Goal: Information Seeking & Learning: Find specific fact

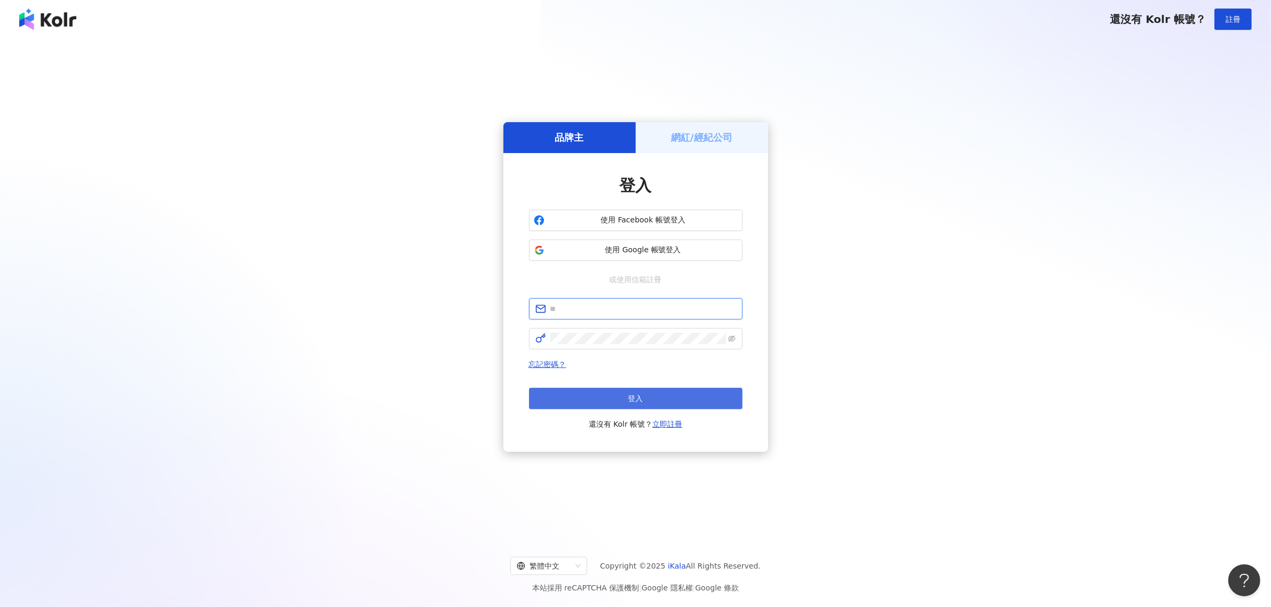
type input "**********"
click at [692, 395] on button "登入" at bounding box center [635, 398] width 213 height 21
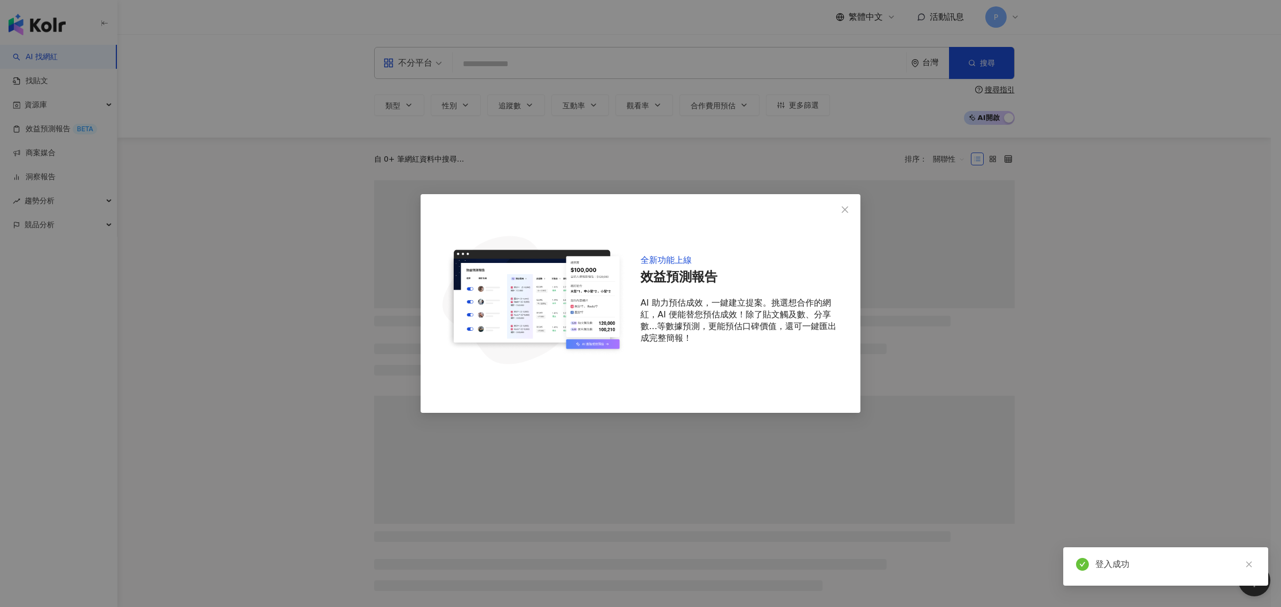
click at [844, 210] on icon "close" at bounding box center [845, 209] width 9 height 9
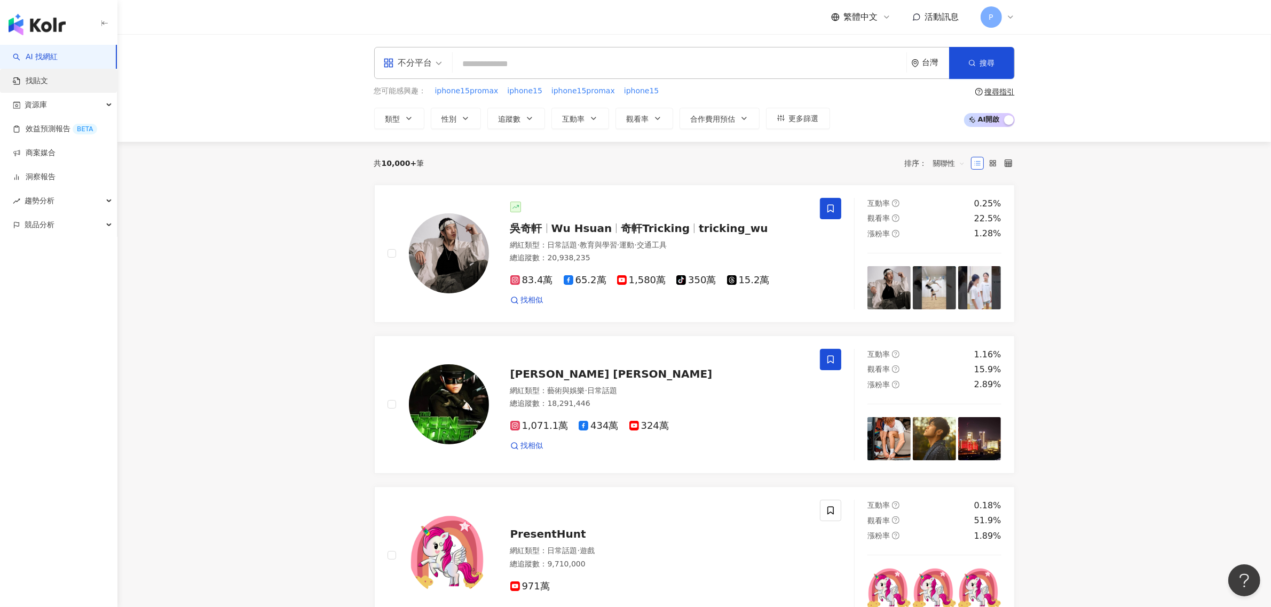
click at [36, 86] on link "找貼文" at bounding box center [30, 81] width 35 height 11
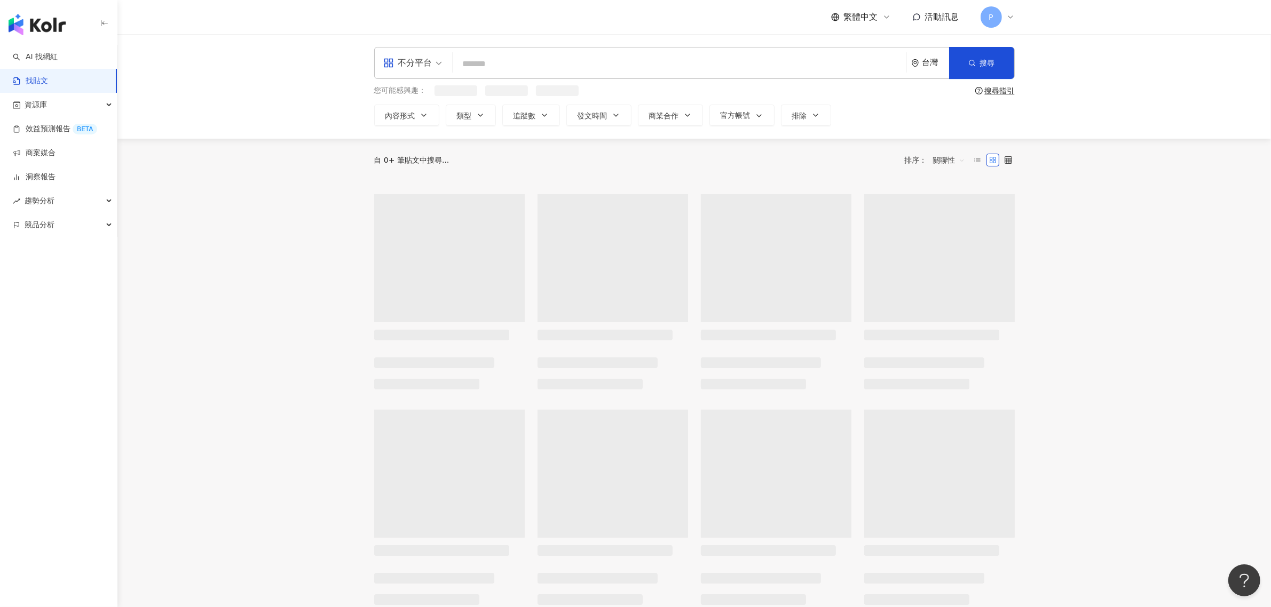
click at [549, 65] on input "search" at bounding box center [679, 63] width 445 height 23
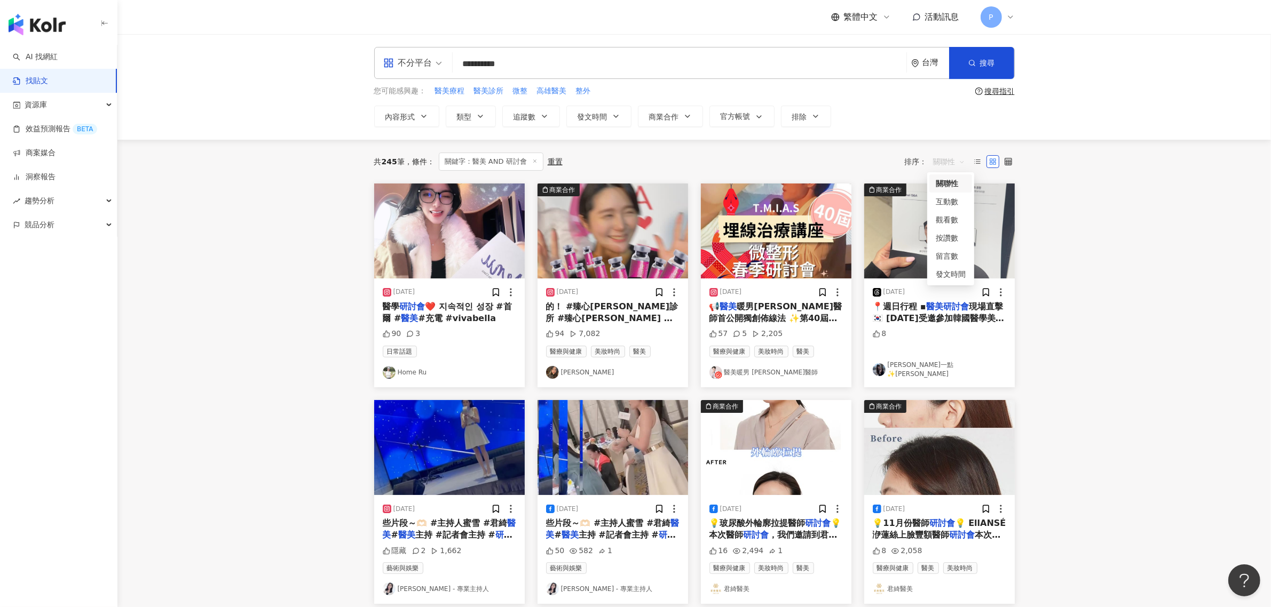
click at [946, 166] on span "關聯性" at bounding box center [949, 161] width 32 height 17
click at [953, 199] on div "互動數" at bounding box center [951, 202] width 30 height 12
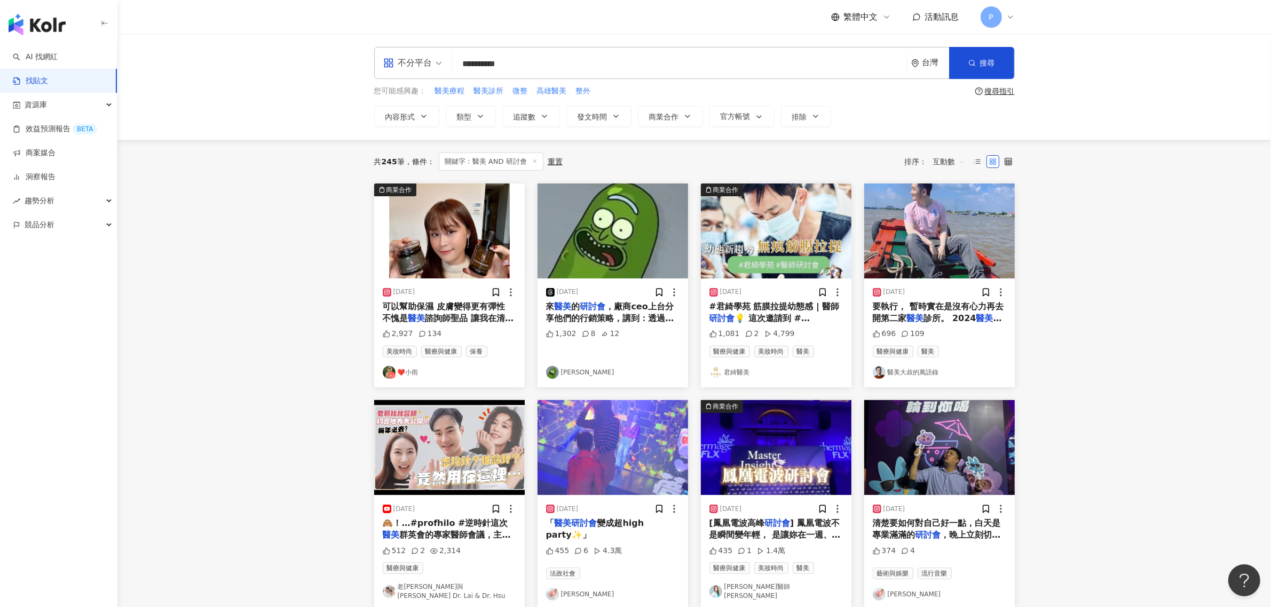
click at [454, 318] on span "諮詢師聖品 讓我在清晨與夜晚的護膚儀" at bounding box center [448, 324] width 131 height 22
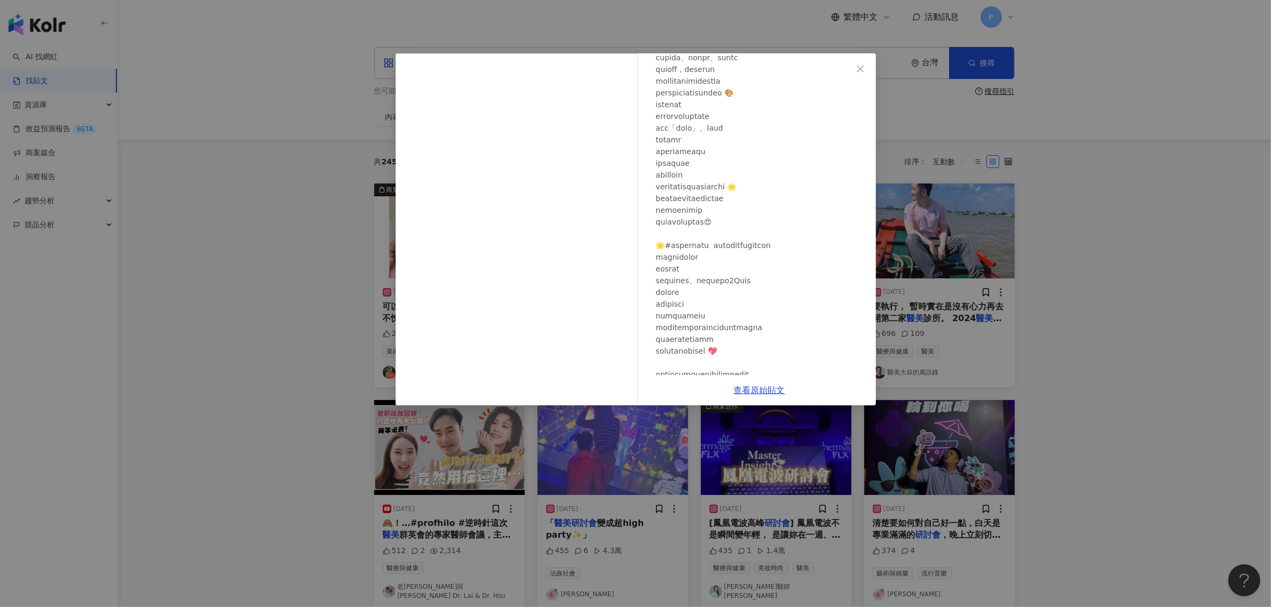
scroll to position [334, 0]
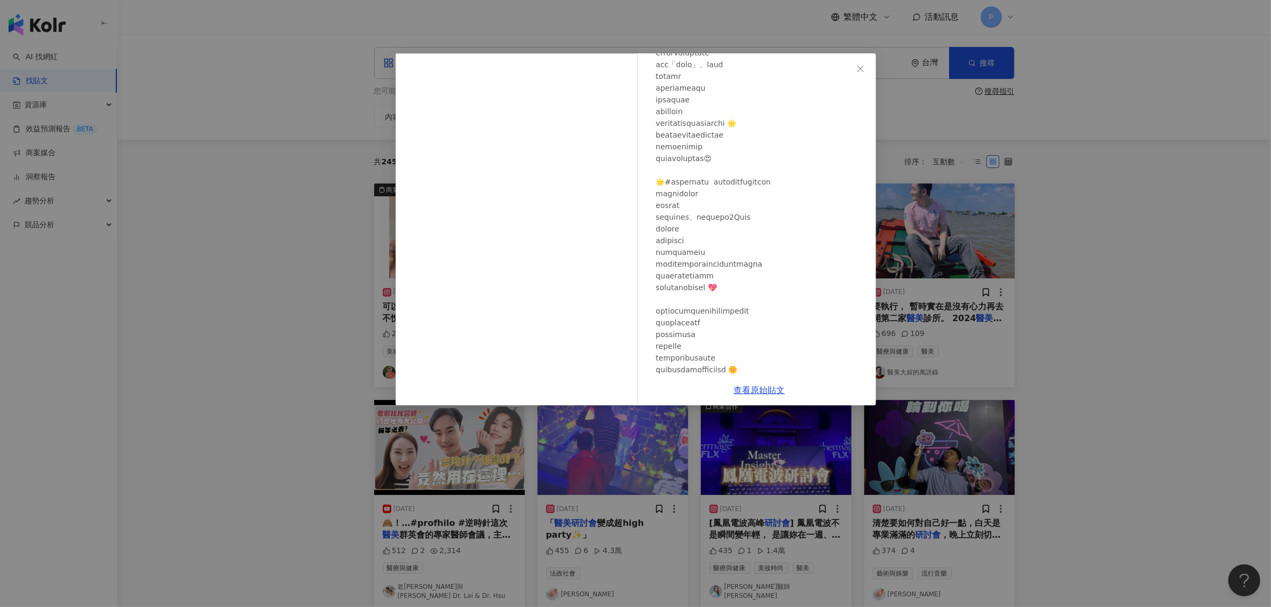
drag, startPoint x: 268, startPoint y: 268, endPoint x: 275, endPoint y: 265, distance: 7.6
click at [268, 268] on div "❤️小雨 [DATE] 2,927 134 查看原始貼文" at bounding box center [635, 303] width 1271 height 607
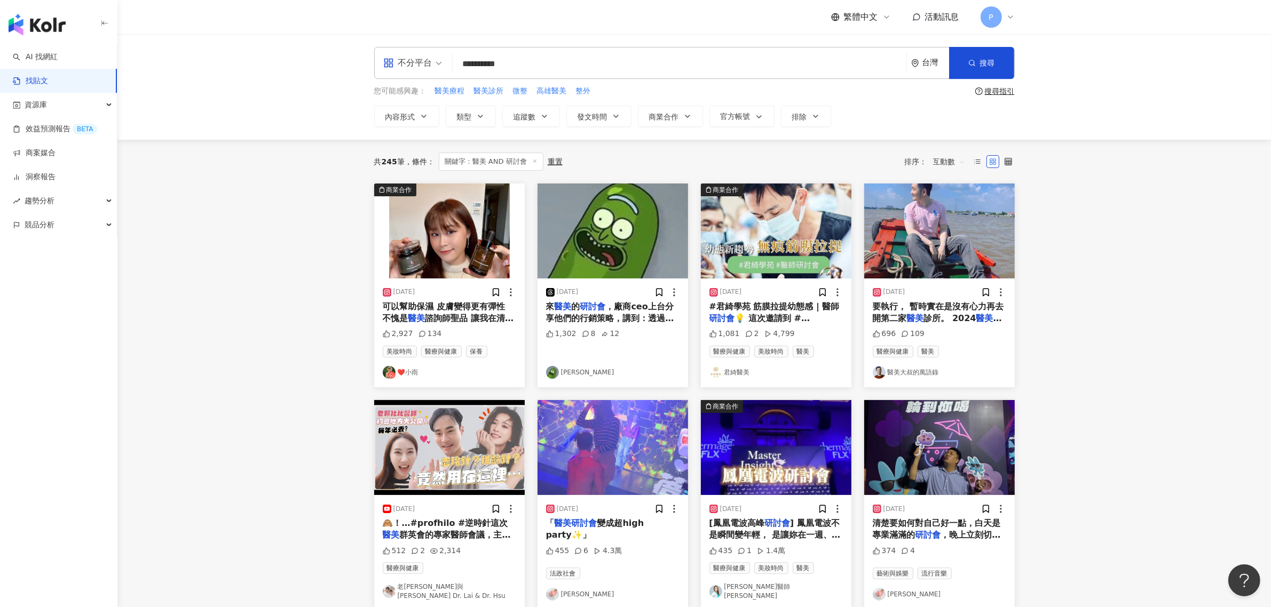
click at [590, 312] on span "，廠商ceo上台分享他們的行銷策略，講到：透過網路呀！像很多消費者就是看部落客分享⋯⋯ 內心突然大驚！部落客這個詞現在應該也變死語了吧🤣🤣🤣 現在的妹妹們可以…" at bounding box center [612, 396] width 133 height 189
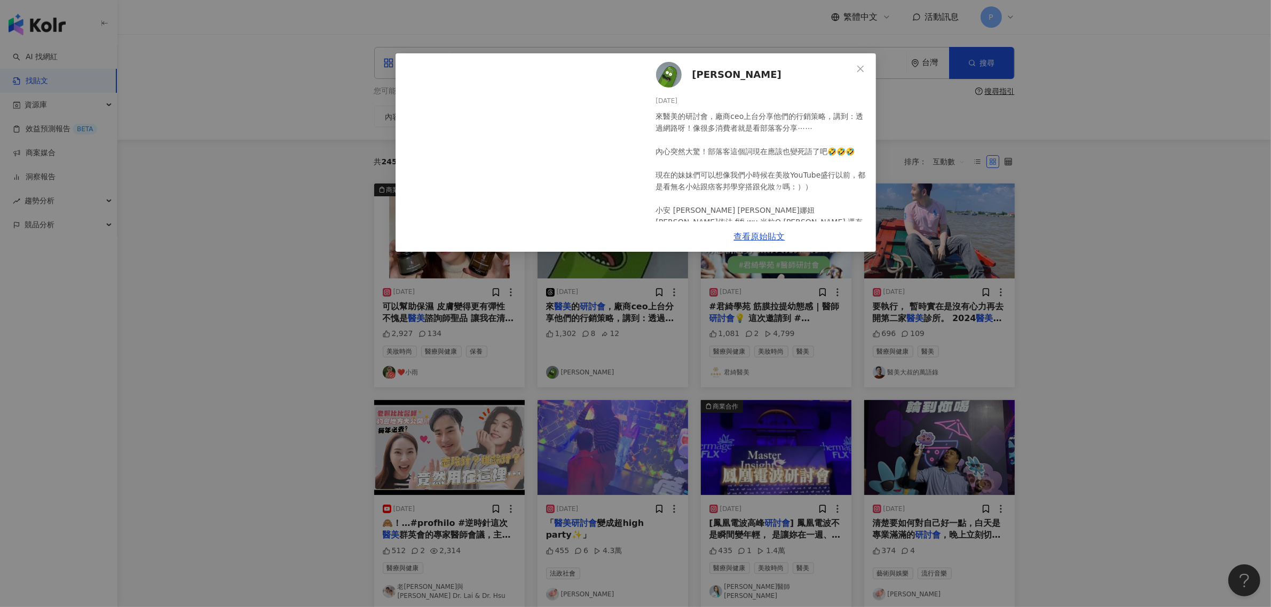
click at [739, 142] on div "來醫美的研討會，廠商ceo上台分享他們的行銷策略，講到：透過網路呀！像很多消費者就是看部落客分享⋯⋯ 內心突然大驚！部落客這個詞現在應該也變死語了吧🤣🤣🤣 現…" at bounding box center [761, 180] width 211 height 141
click at [747, 234] on link "查看原始貼文" at bounding box center [759, 237] width 51 height 10
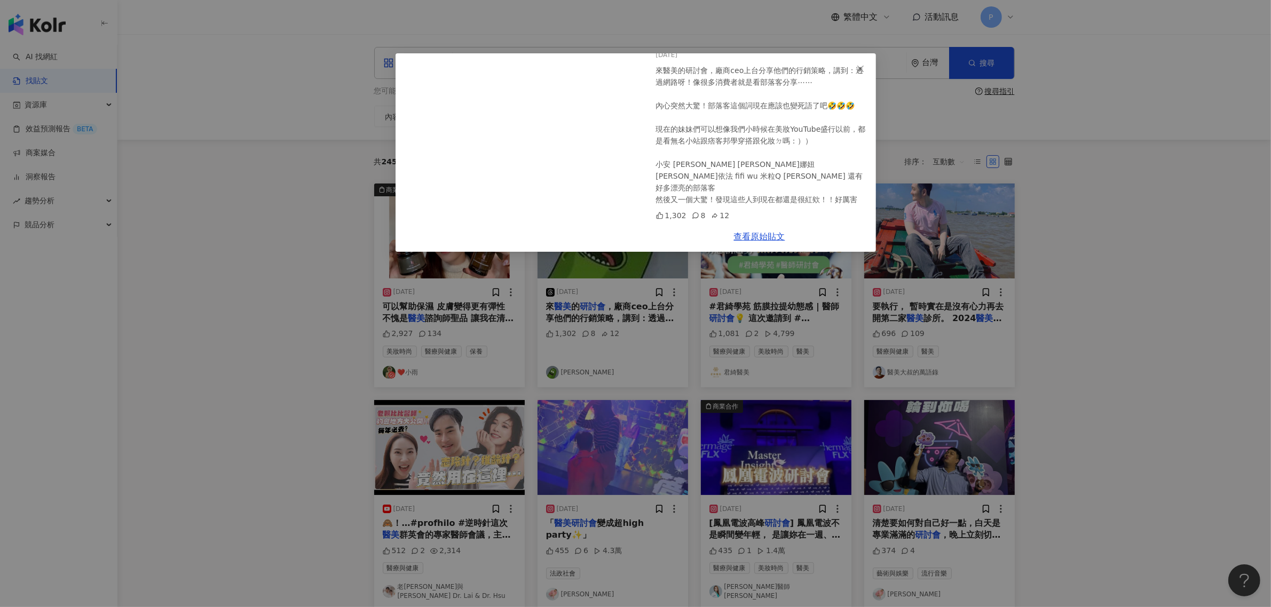
scroll to position [57, 0]
click at [286, 347] on div "[PERSON_NAME] [DATE] 來醫美的研討會，廠商ceo上台分享他們的行銷策略，講到：透過網路呀！像很多消費者就是看部落客分享⋯⋯ 內心突然大驚！…" at bounding box center [635, 303] width 1271 height 607
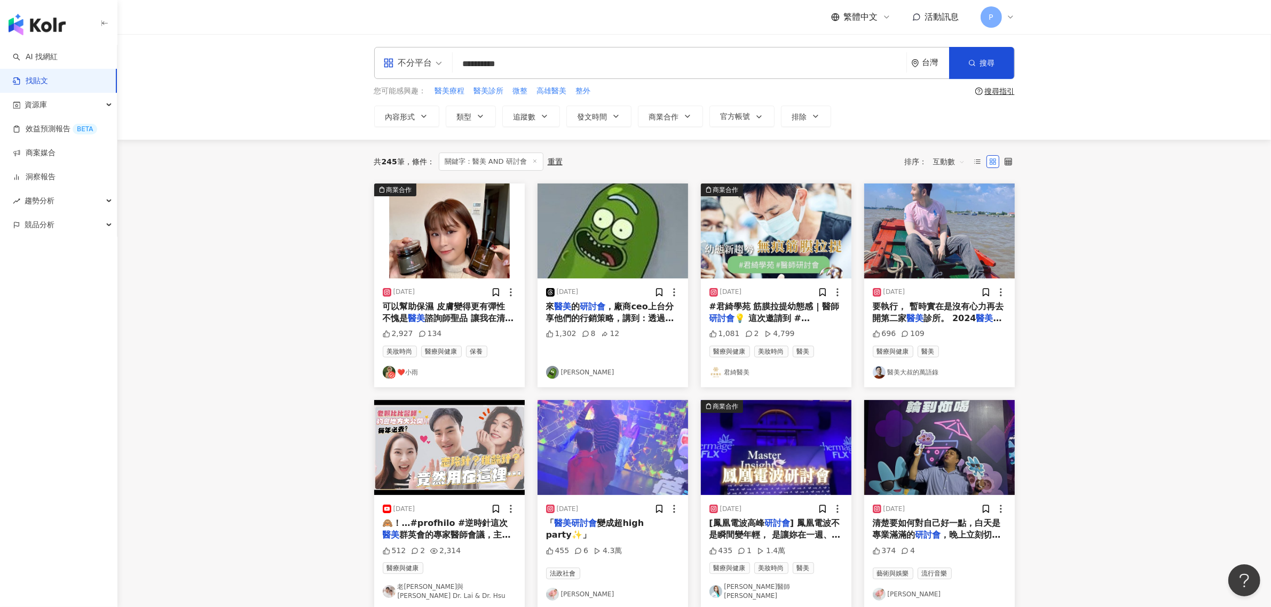
click at [804, 319] on span "💡 這次邀請到 #[PERSON_NAME]醫師 蒞臨與君[PERSON_NAME]的醫師團隊針對 #玻尿酸 的施打進行交流 玻尿酸除了我們所熟知的 #填補凹…" at bounding box center [775, 366] width 133 height 106
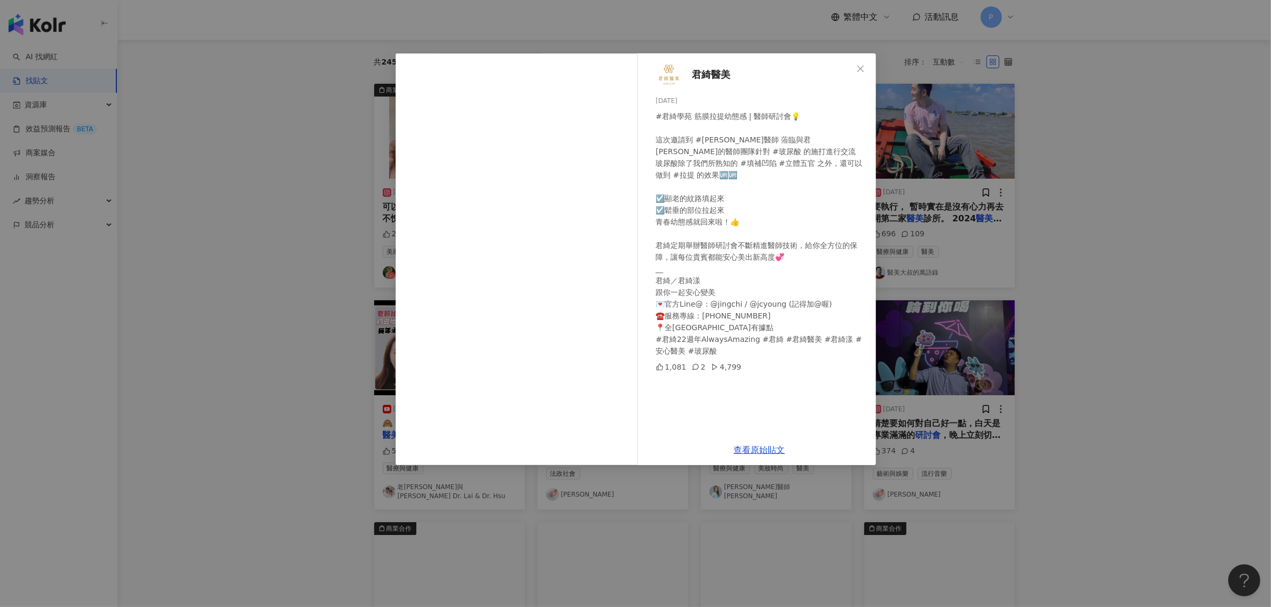
scroll to position [0, 0]
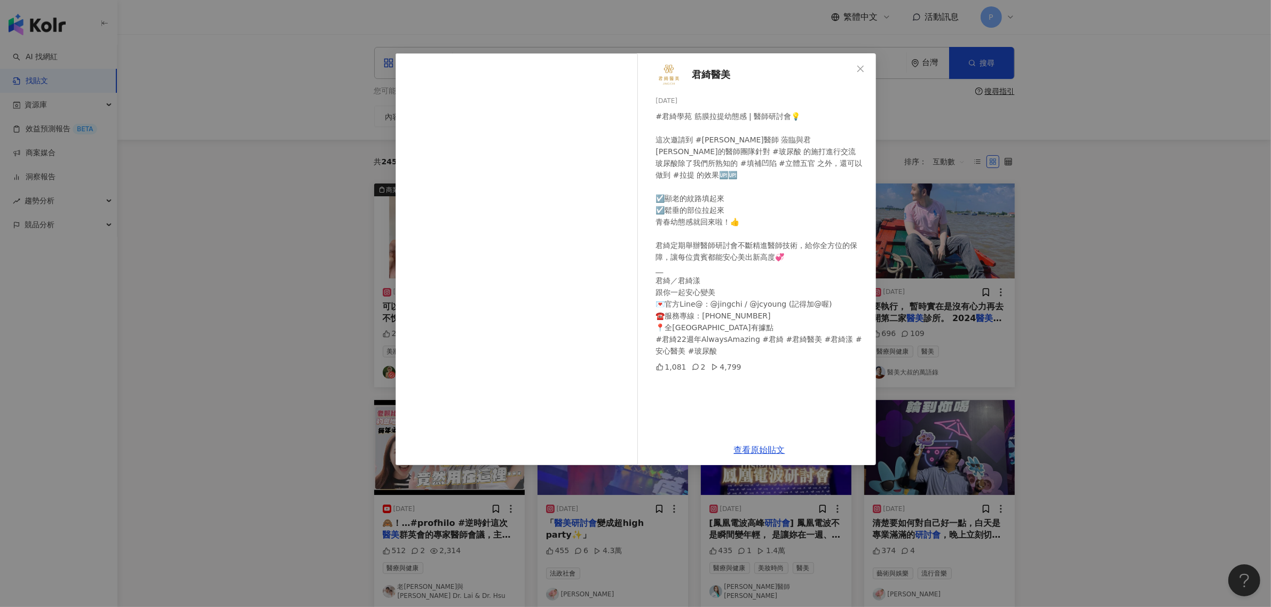
click at [1102, 310] on div "君綺醫美 [DATE] #君綺學苑 筋膜拉提幼態感 | 醫師研討會💡 這次邀請到 #[PERSON_NAME]醫師 蒞臨與君[PERSON_NAME]的醫師團…" at bounding box center [635, 303] width 1271 height 607
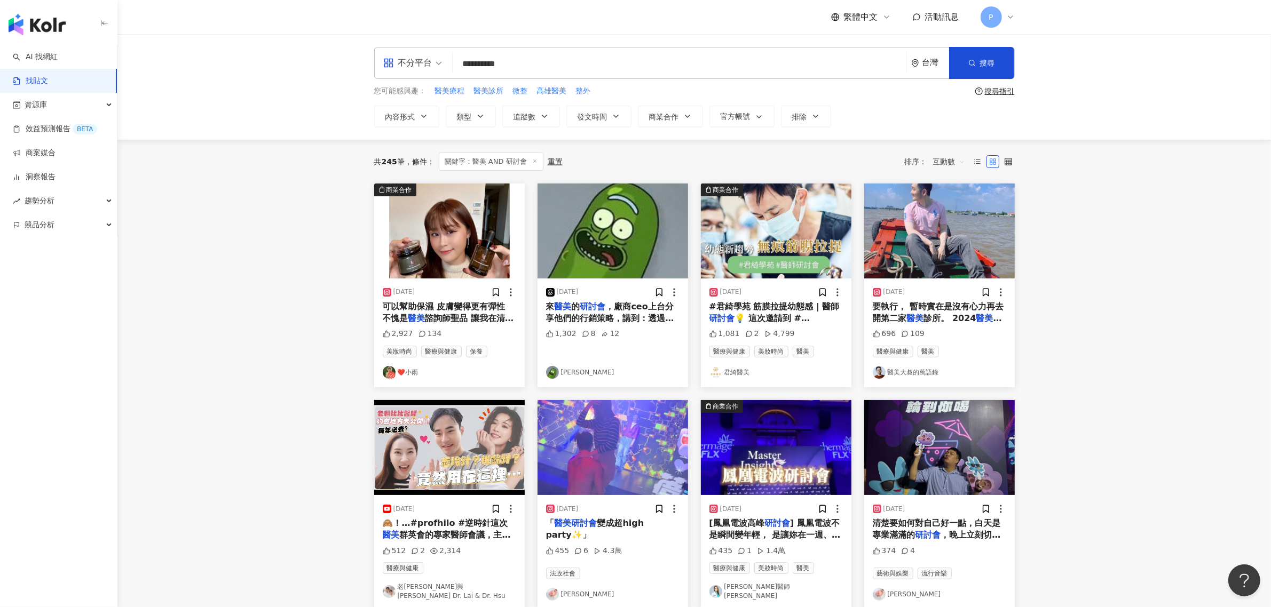
click at [951, 323] on span "診所。 2024" at bounding box center [950, 318] width 52 height 10
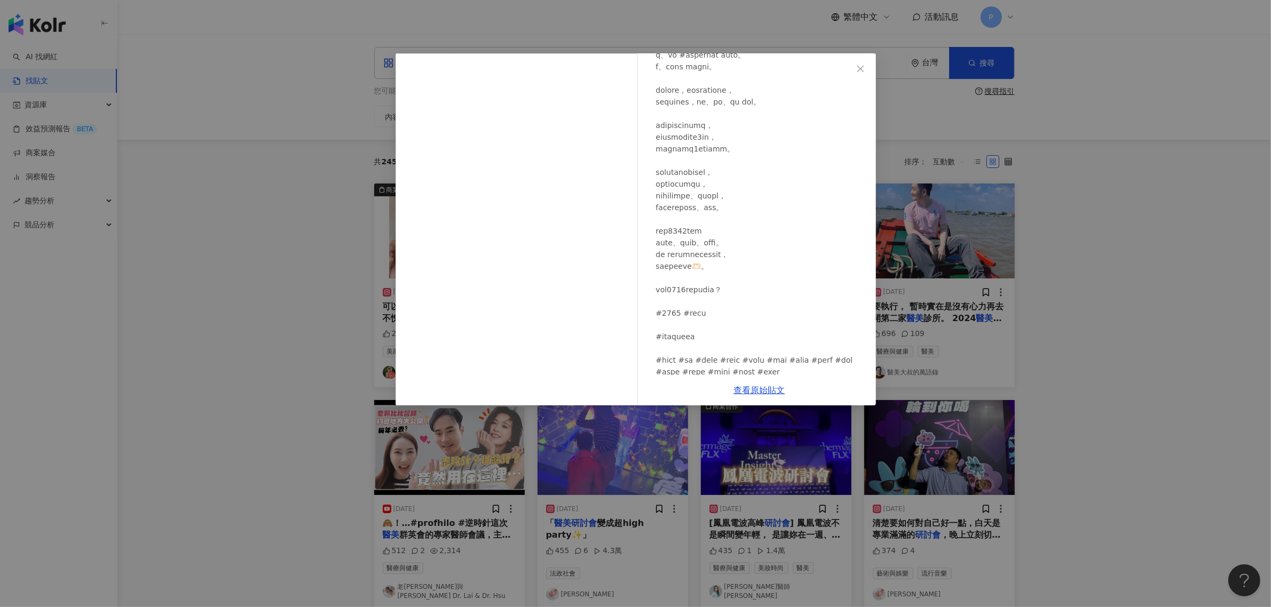
scroll to position [443, 0]
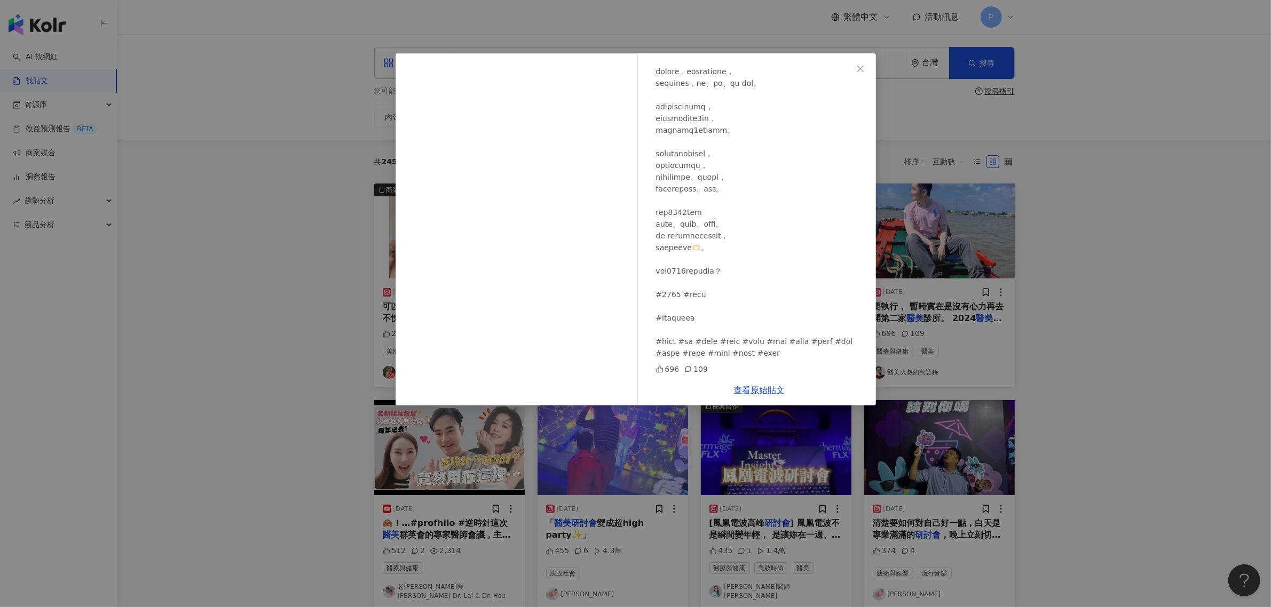
click at [1106, 251] on div "醫美大叔的萬語錄 [DATE] 696 109 查看原始貼文" at bounding box center [635, 303] width 1271 height 607
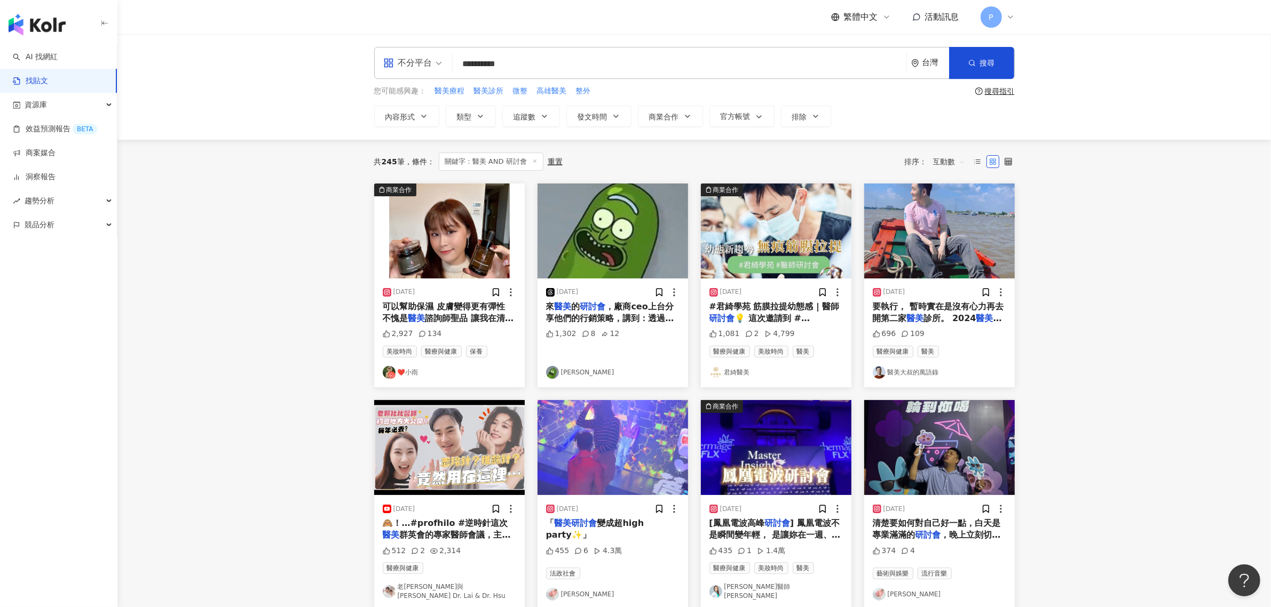
scroll to position [67, 0]
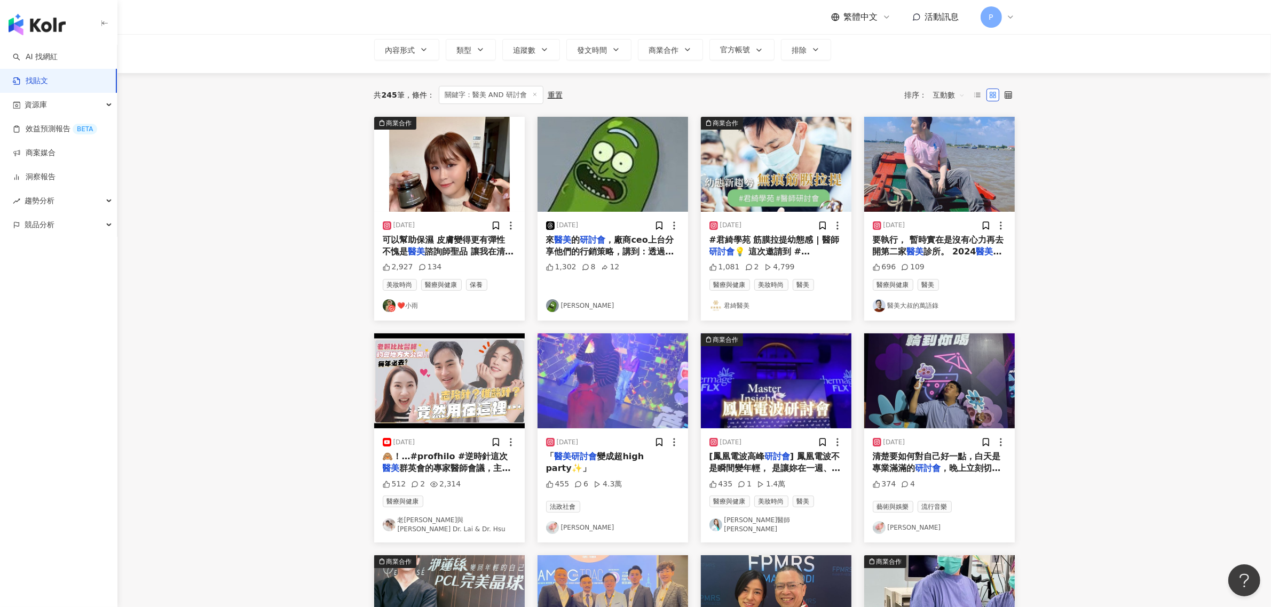
click at [470, 471] on span "群英會的專家醫師會議，主軸放在當今最" at bounding box center [447, 474] width 128 height 22
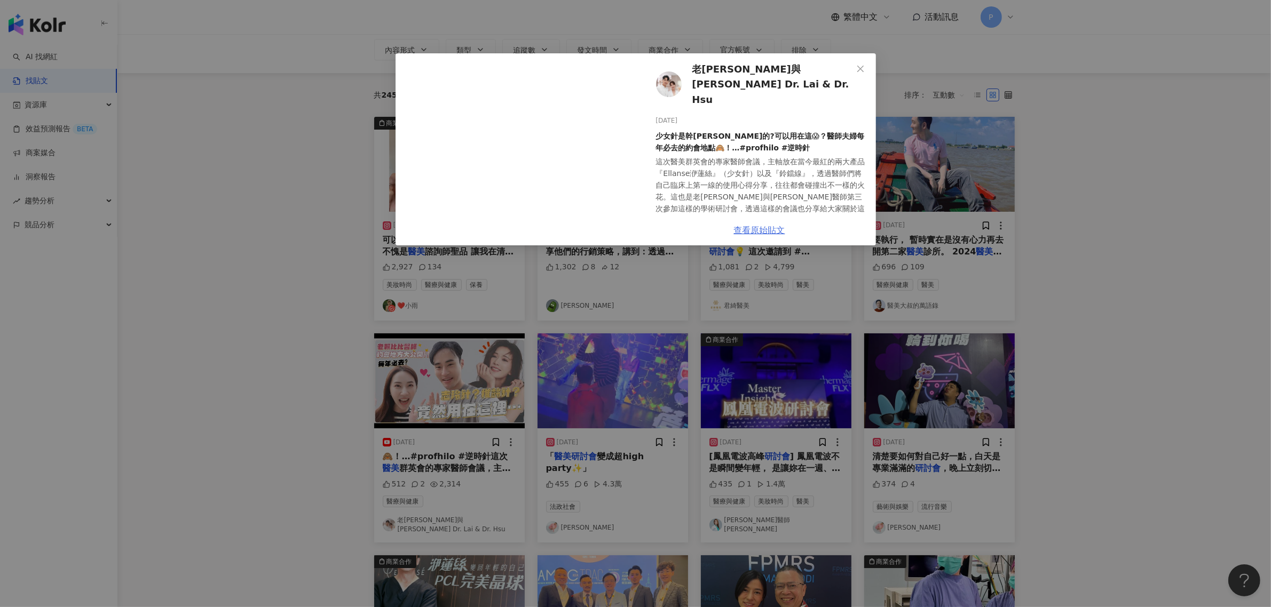
click at [772, 228] on link "查看原始貼文" at bounding box center [759, 230] width 51 height 10
click at [166, 207] on div "老[PERSON_NAME]與[PERSON_NAME] Dr. Lai & Dr. Hsu [DATE] 少女針是幹嘛的?可以用在這😱？醫師夫婦每年必去的約…" at bounding box center [635, 303] width 1271 height 607
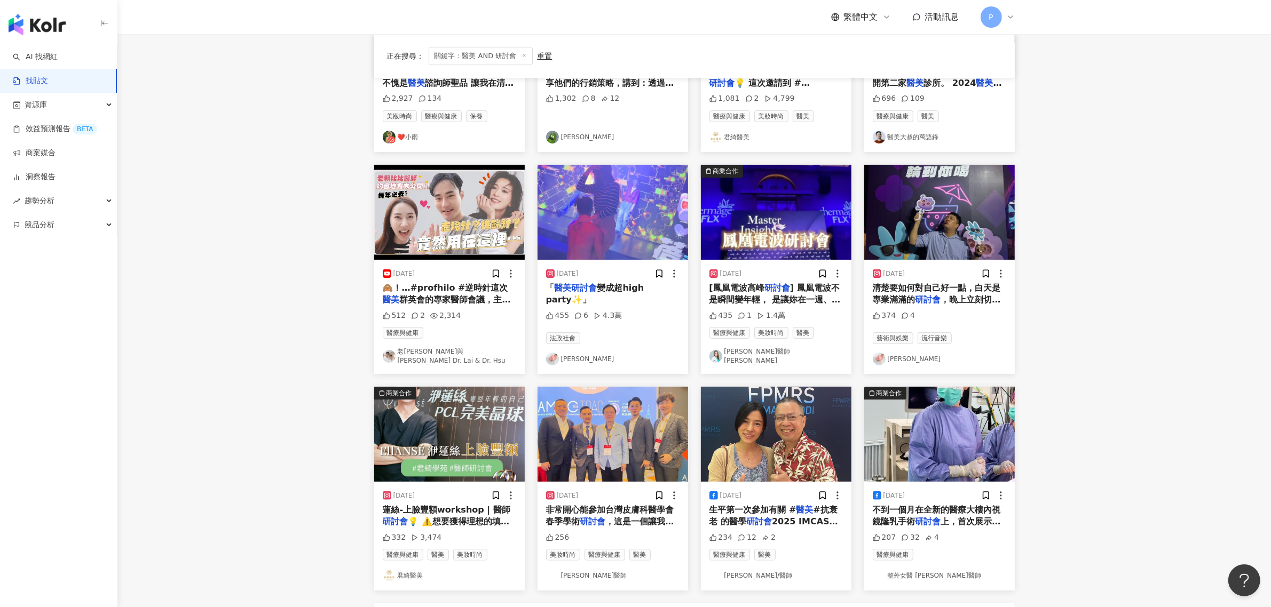
scroll to position [267, 0]
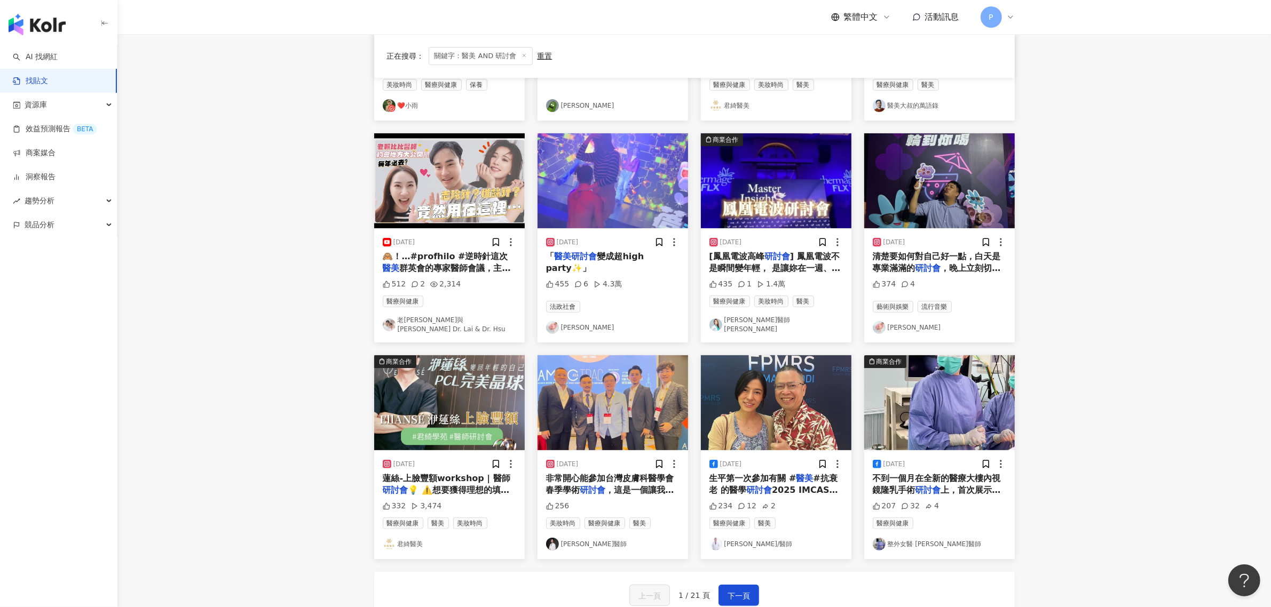
click at [618, 257] on span "變成超high party✨」" at bounding box center [595, 262] width 98 height 22
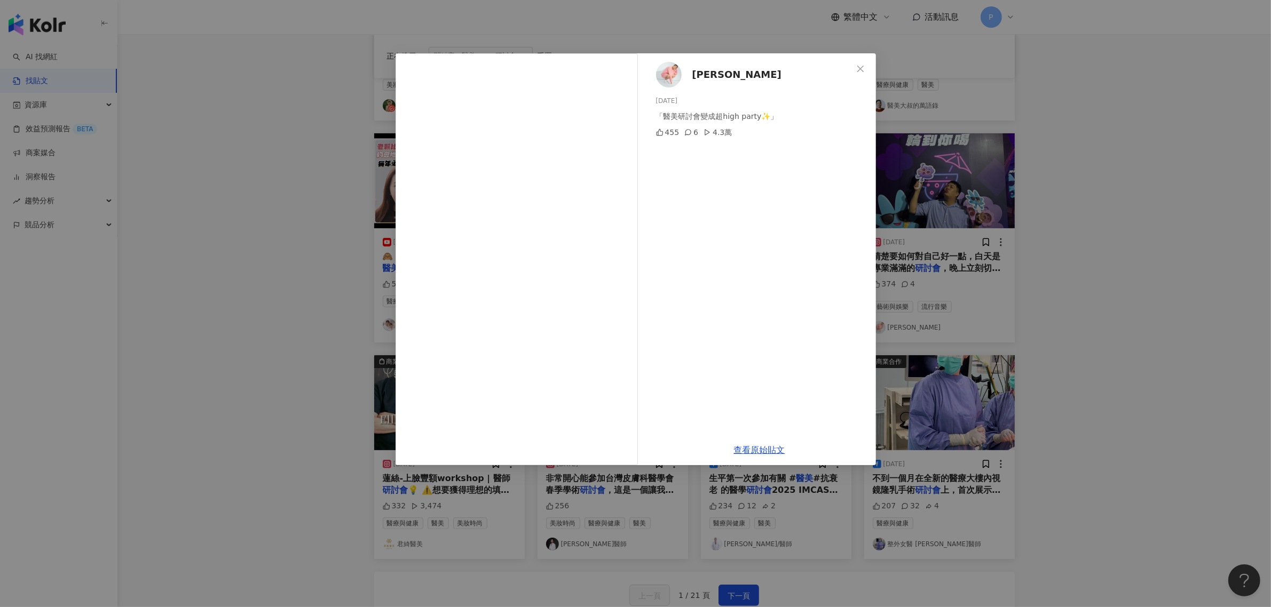
click at [241, 236] on div "[PERSON_NAME][DATE] 「醫美研討會變成超high party✨」 455 6 4.3萬 查看原始貼文" at bounding box center [635, 303] width 1271 height 607
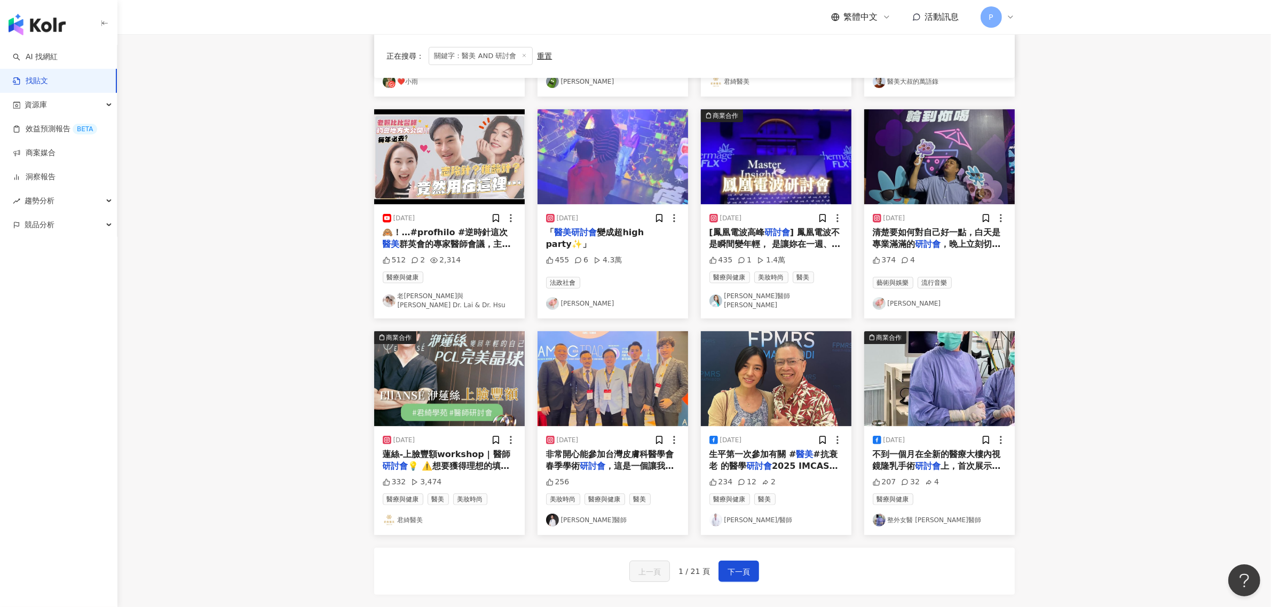
scroll to position [334, 0]
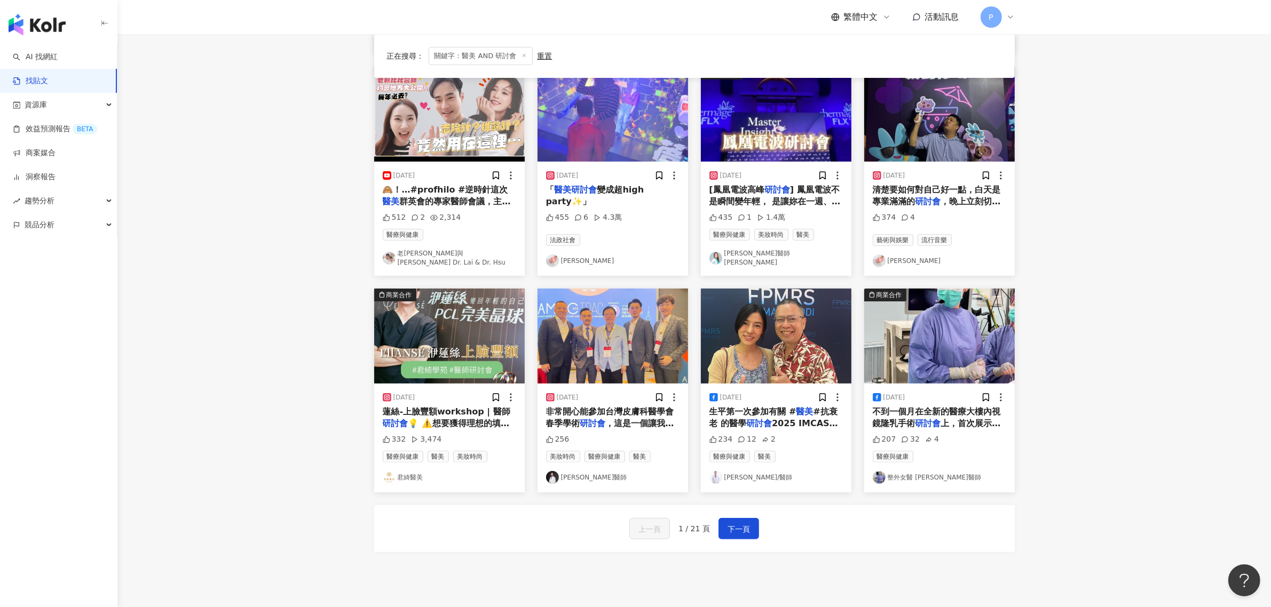
click at [794, 194] on span "] 鳳凰電波不是瞬間變年輕， 是讓妳在一週、一個月、[DATE]， 逐漸感受到自己的緊實、[PERSON_NAME]提與膨潤。 肌膚自然貼合骨架，妝感更服貼，…" at bounding box center [775, 255] width 133 height 141
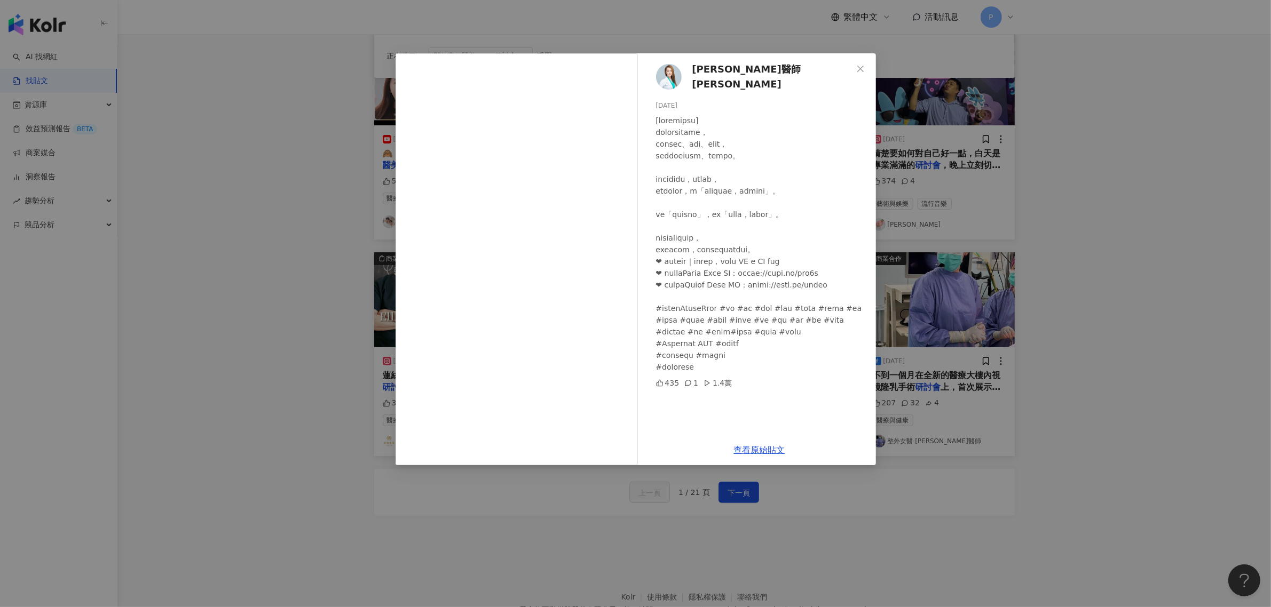
scroll to position [400, 0]
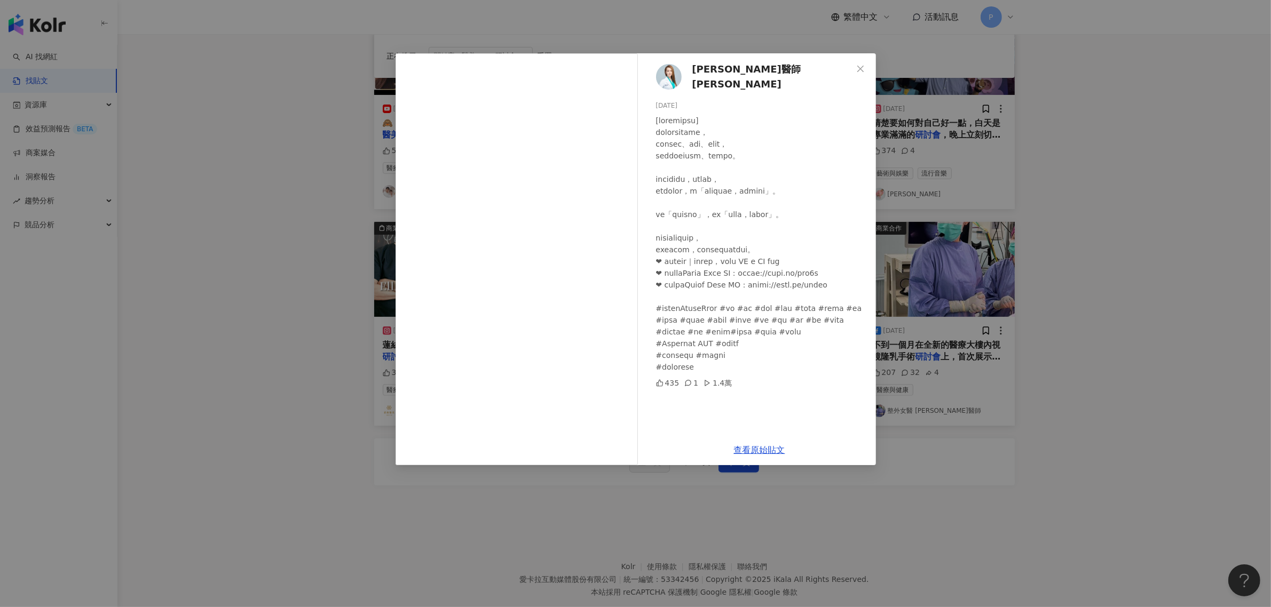
click at [970, 266] on div "[PERSON_NAME]醫師 [PERSON_NAME] [DATE] 435 1 1.4萬 查看原始貼文" at bounding box center [635, 303] width 1271 height 607
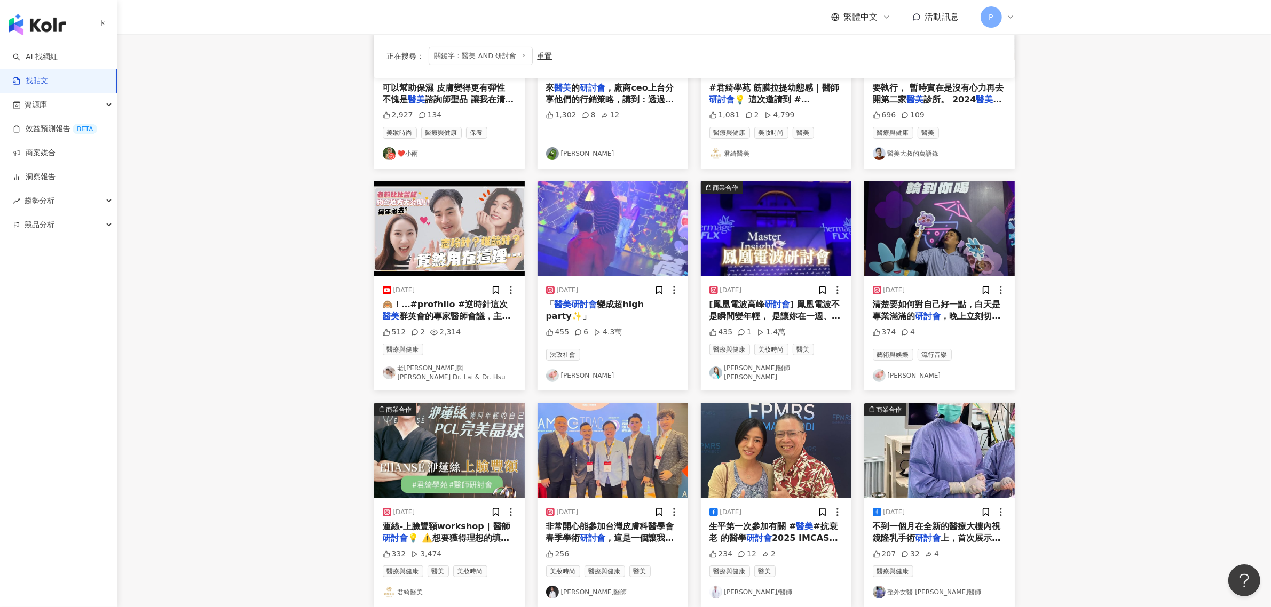
scroll to position [200, 0]
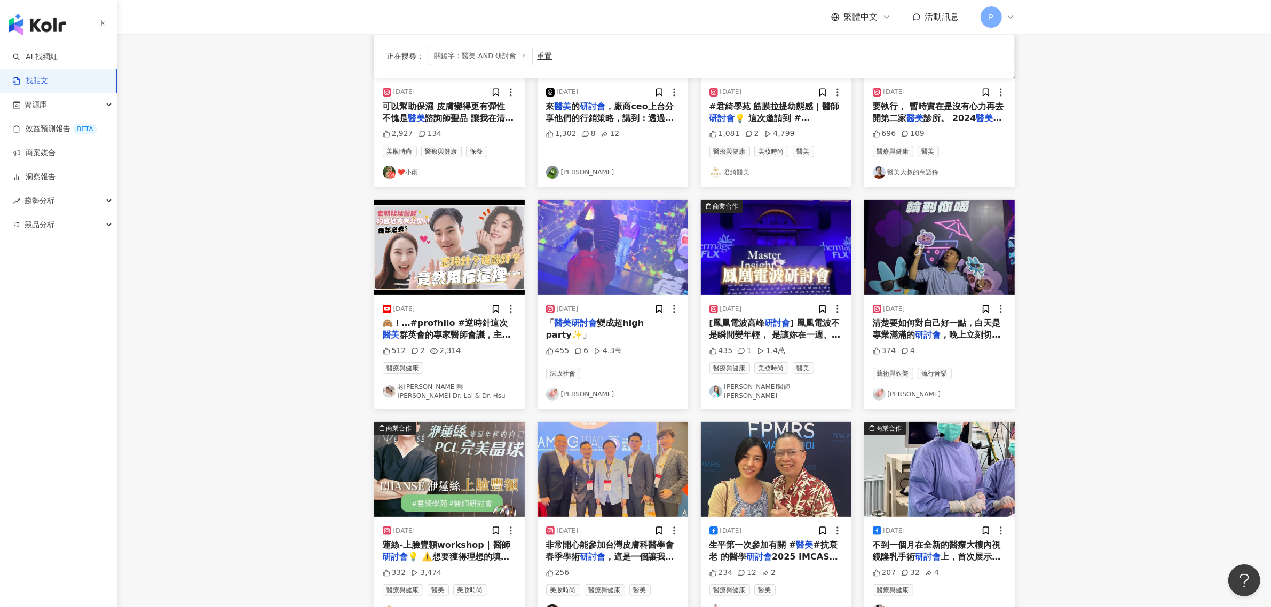
click at [928, 328] on span "清楚要如何對自己好一點，白天是專業滿滿的" at bounding box center [937, 329] width 128 height 22
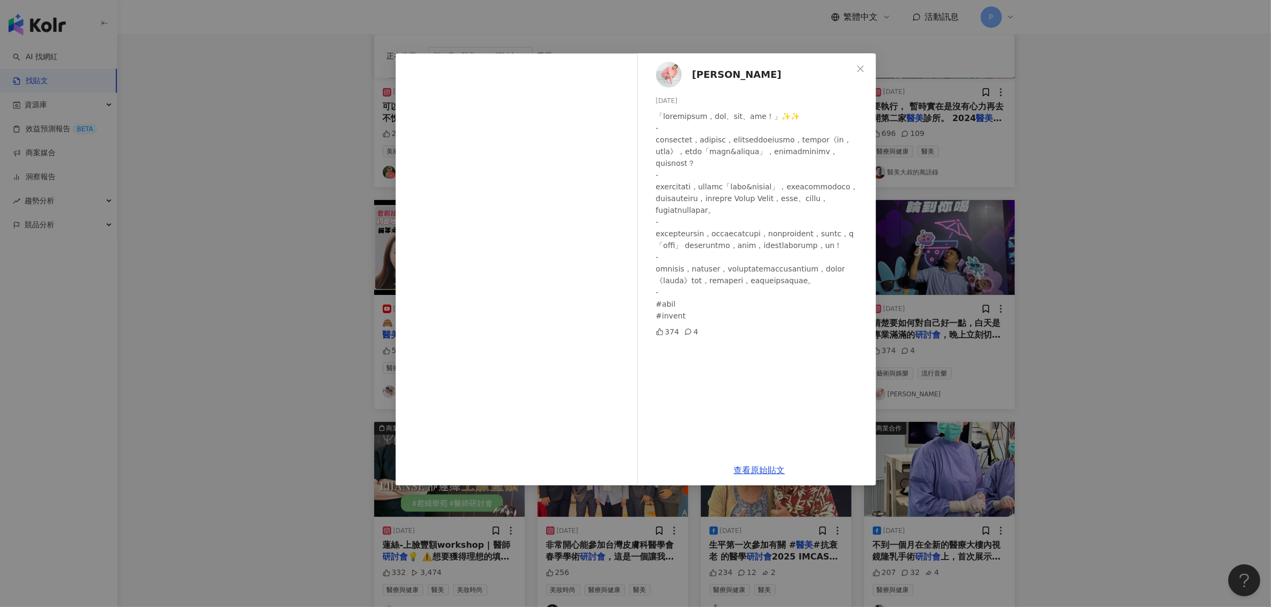
click at [175, 244] on div "[PERSON_NAME][DATE] 374 4 查看原始貼文" at bounding box center [635, 303] width 1271 height 607
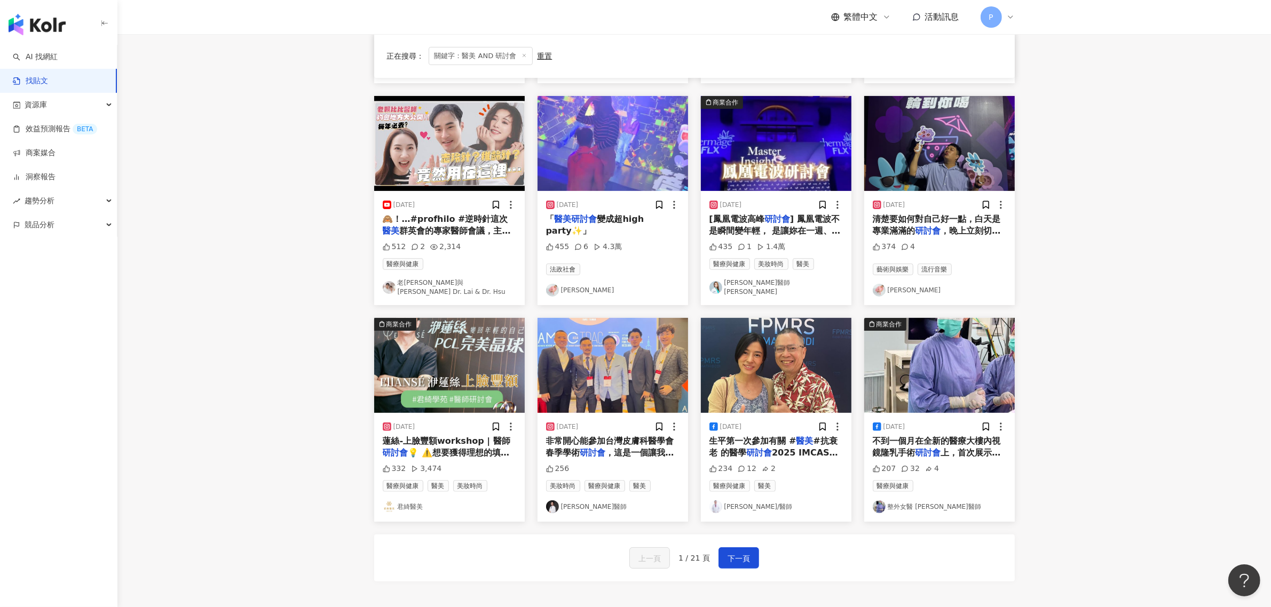
scroll to position [334, 0]
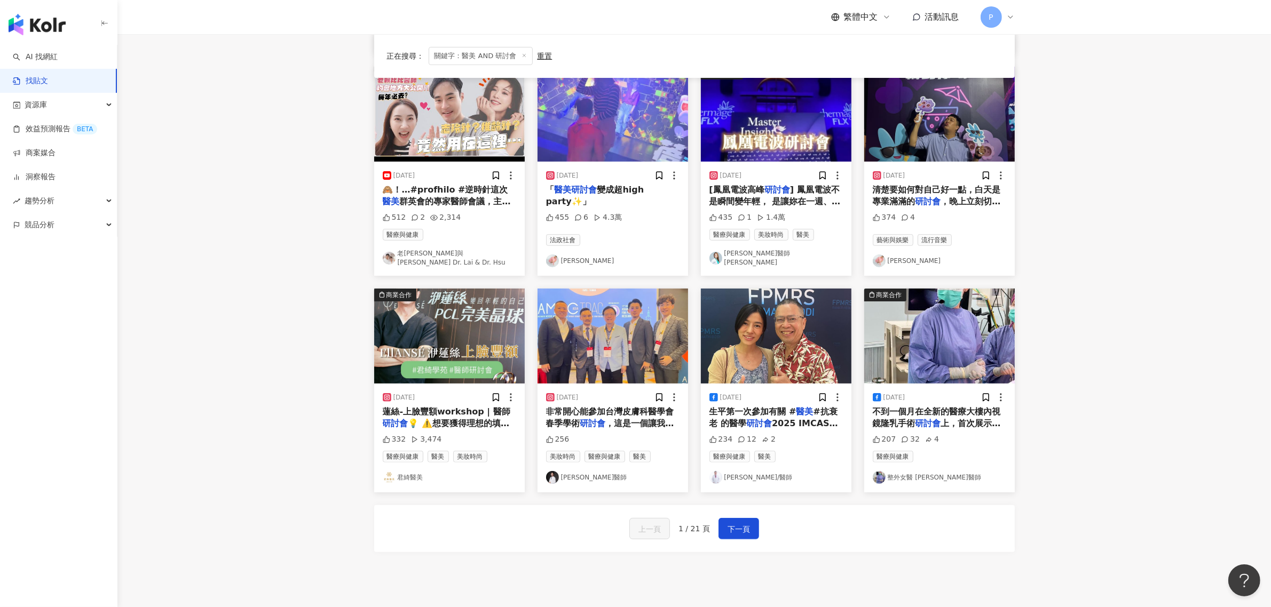
click at [625, 420] on span "，這是一個讓我不僅能吸取新知，還能與皮膚科領域的專家學者交流切磋的寶貴機會。整場" at bounding box center [610, 441] width 128 height 46
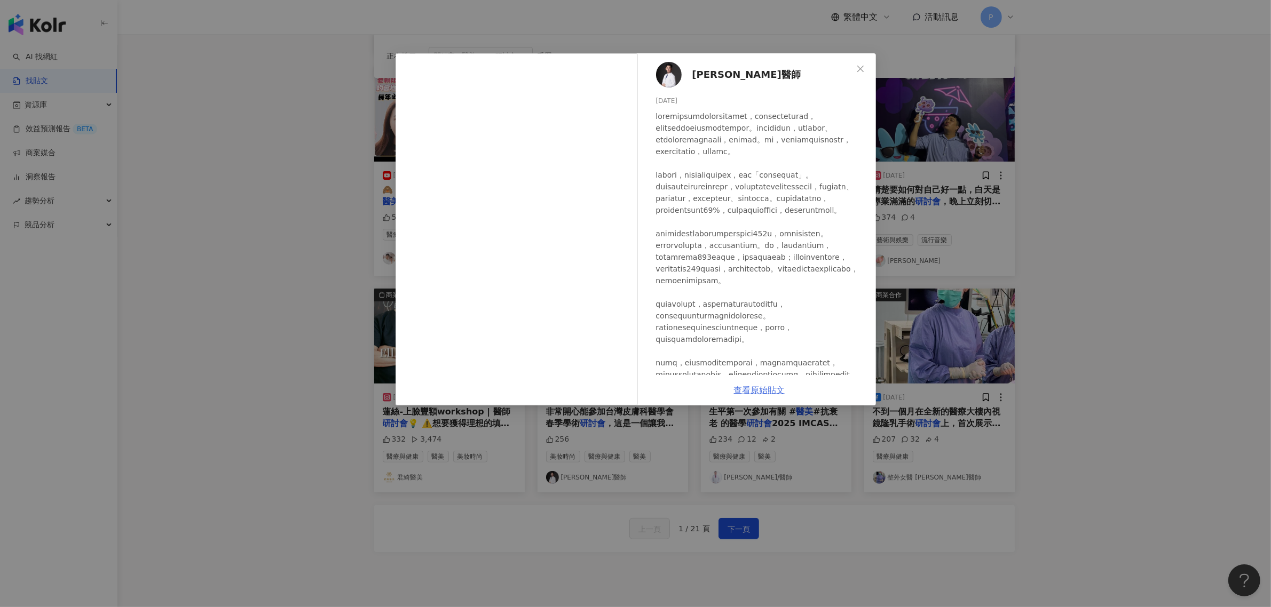
click at [758, 393] on link "查看原始貼文" at bounding box center [759, 390] width 51 height 10
click at [243, 152] on div "[PERSON_NAME]醫師 [DATE] 256 查看原始貼文" at bounding box center [635, 303] width 1271 height 607
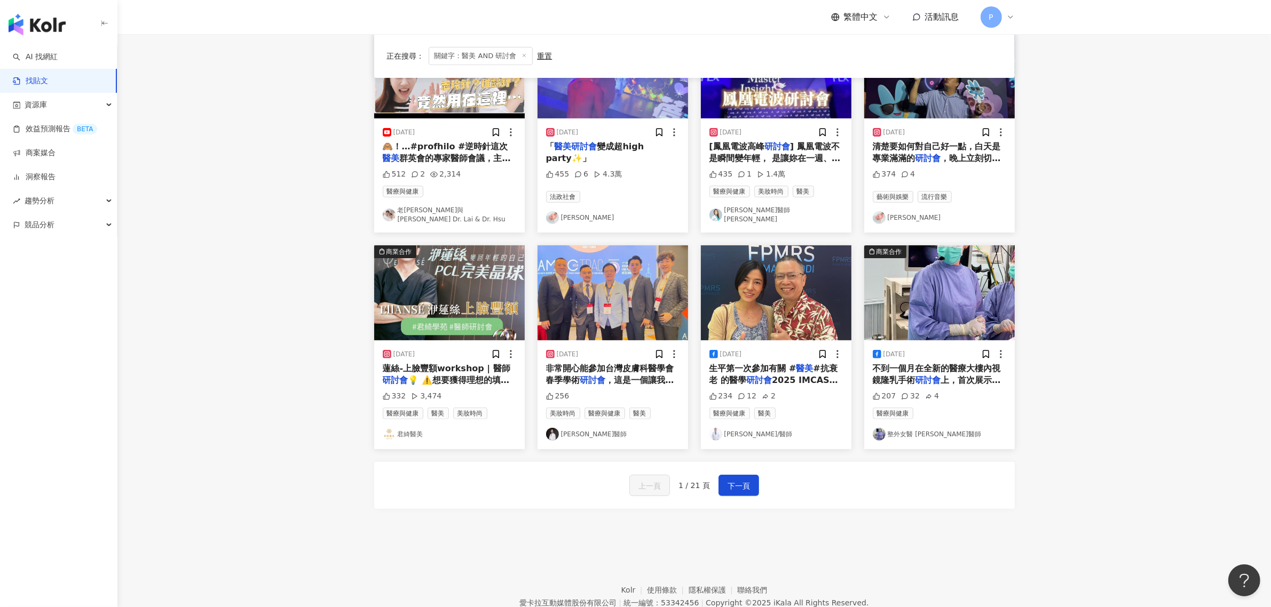
scroll to position [400, 0]
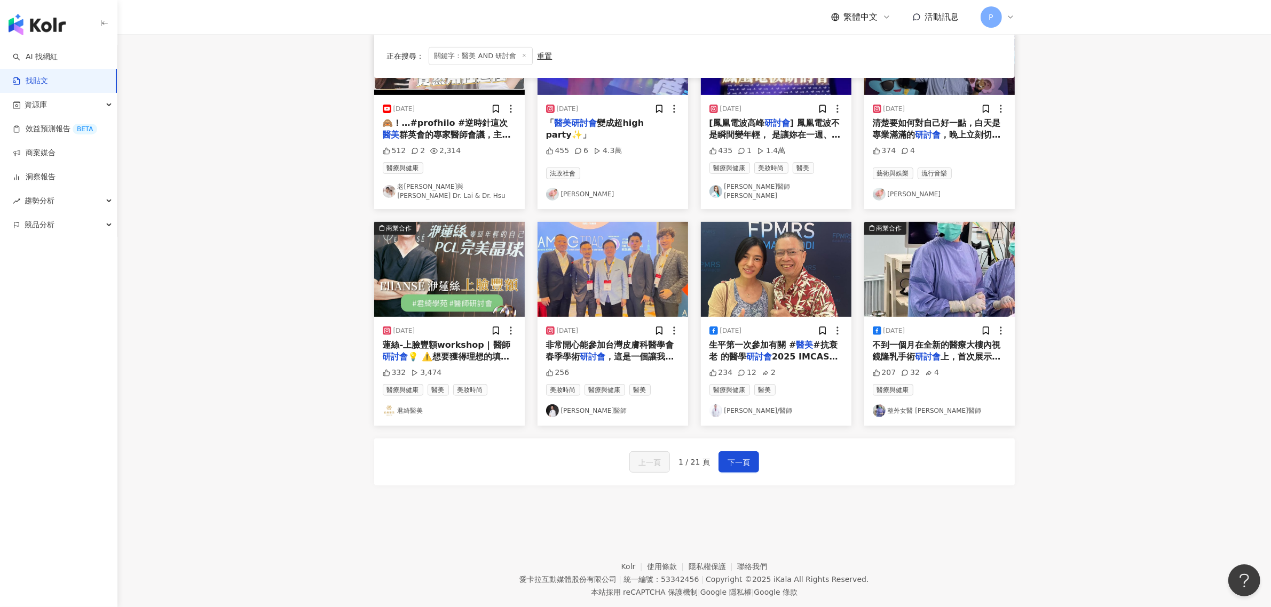
click at [751, 345] on span "生平第一次參加有關 #" at bounding box center [752, 345] width 87 height 10
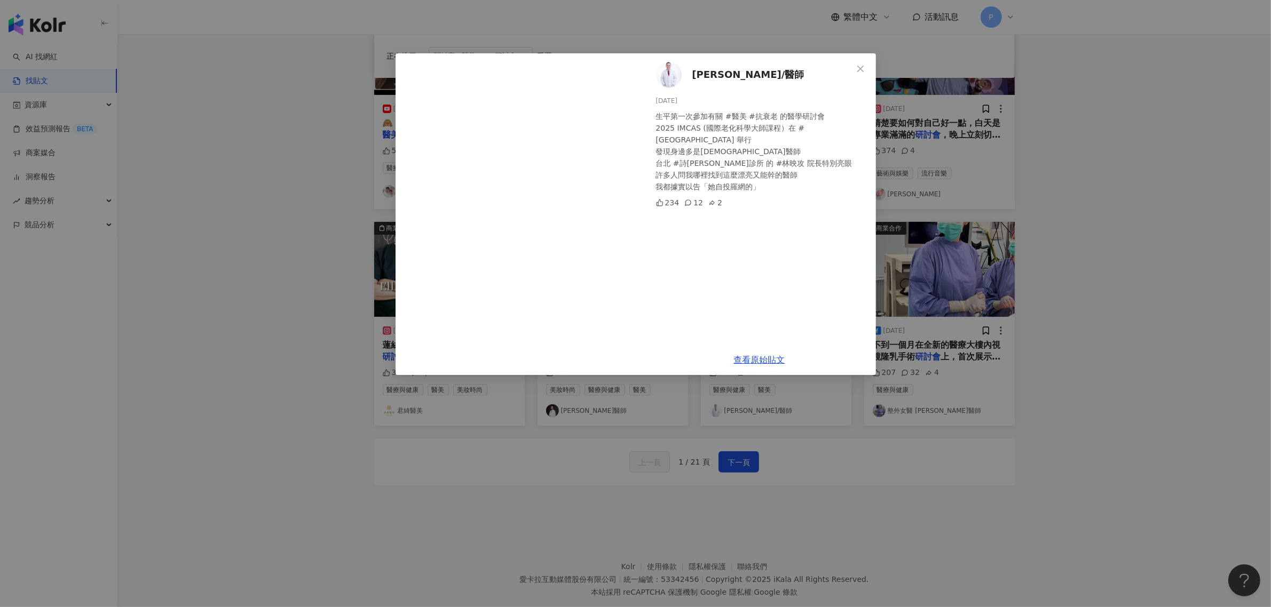
click at [893, 495] on div "[PERSON_NAME]/醫師 [DATE] 生平第一次參加有關 #醫美 #抗衰老 的醫學研討會 2025 IMCAS (國際老化科學大師課程）在 #曼谷 …" at bounding box center [635, 303] width 1271 height 607
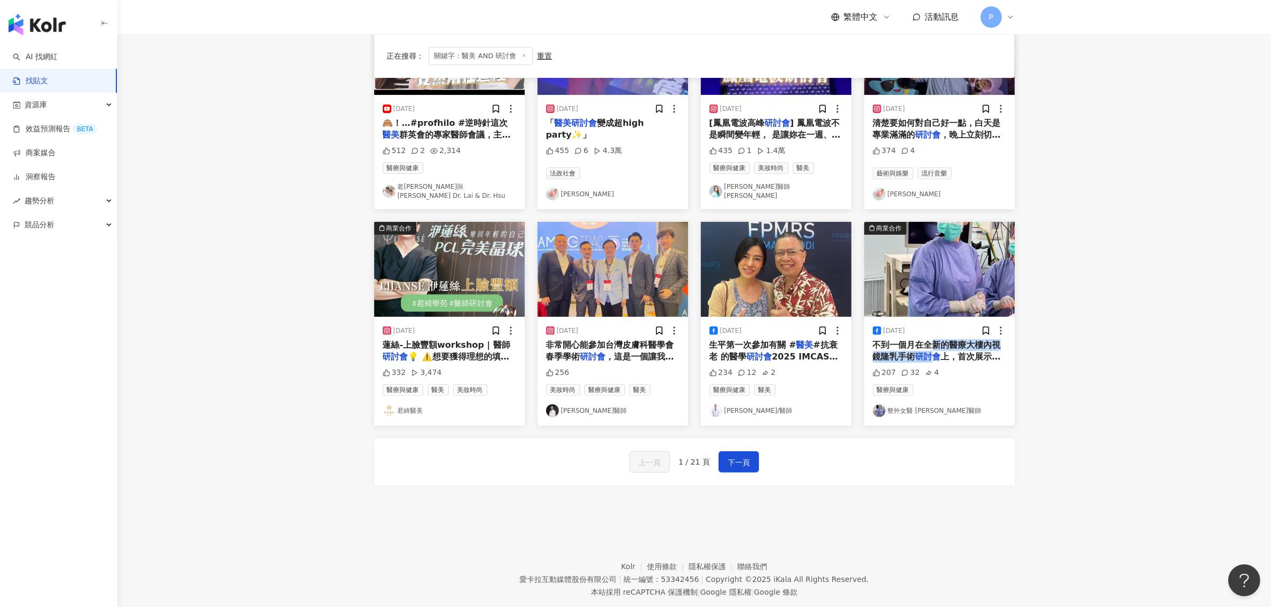
click at [934, 346] on span "不到一個月在全新的醫療大樓內視鏡隆乳手術 研討會 上，首次展示手術房直播過程。 薇" at bounding box center [937, 357] width 128 height 34
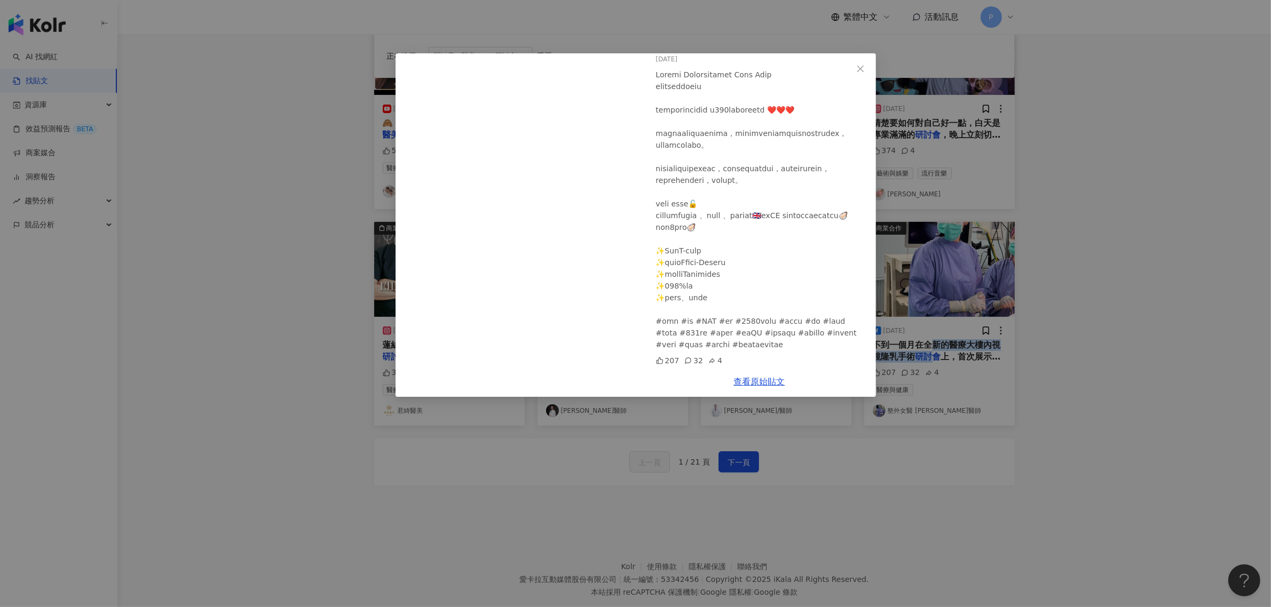
scroll to position [89, 0]
click at [833, 473] on div "整外女醫 [PERSON_NAME]醫師 [DATE] 207 32 4 查看原始貼文" at bounding box center [635, 303] width 1271 height 607
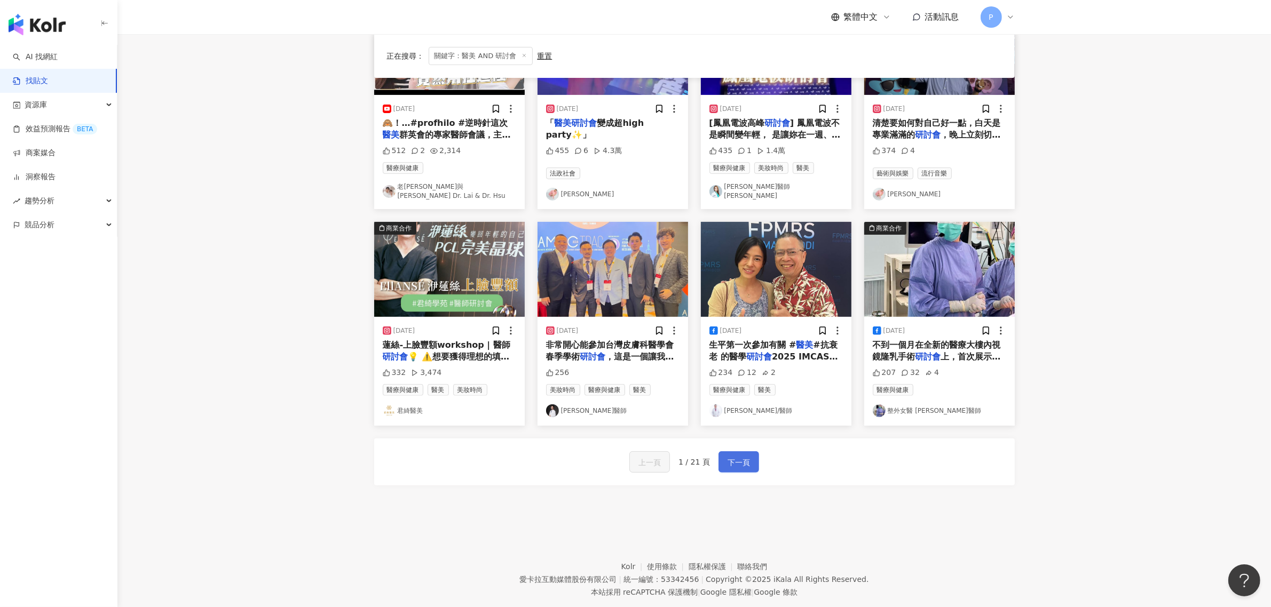
click at [744, 456] on span "下一頁" at bounding box center [738, 462] width 22 height 13
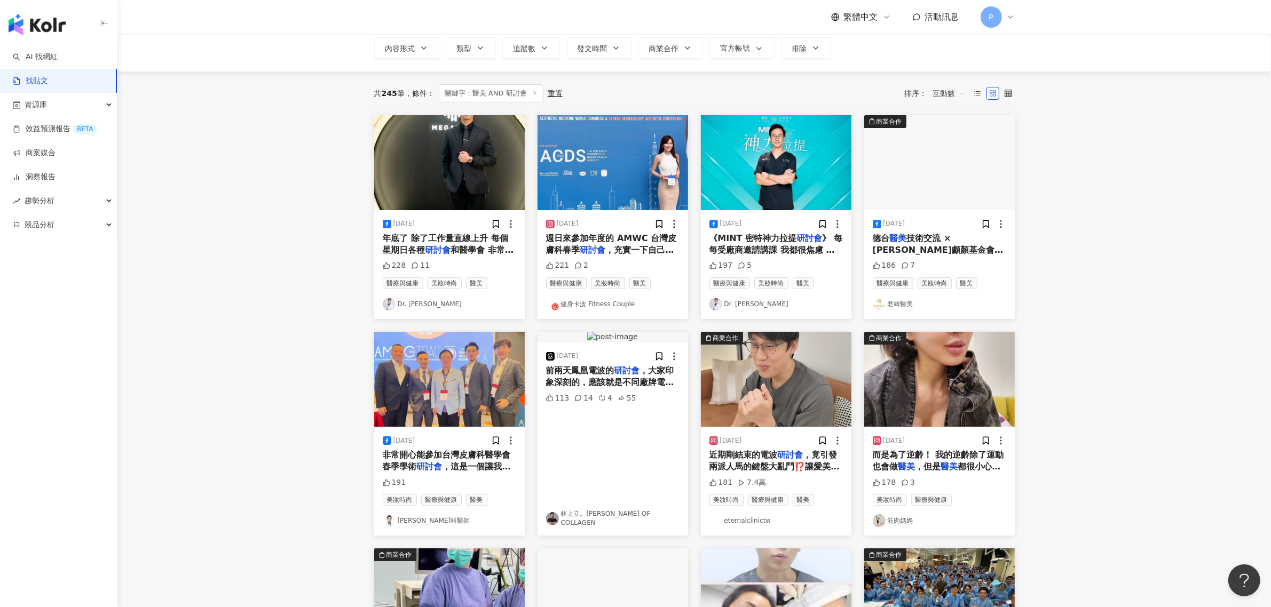
scroll to position [0, 0]
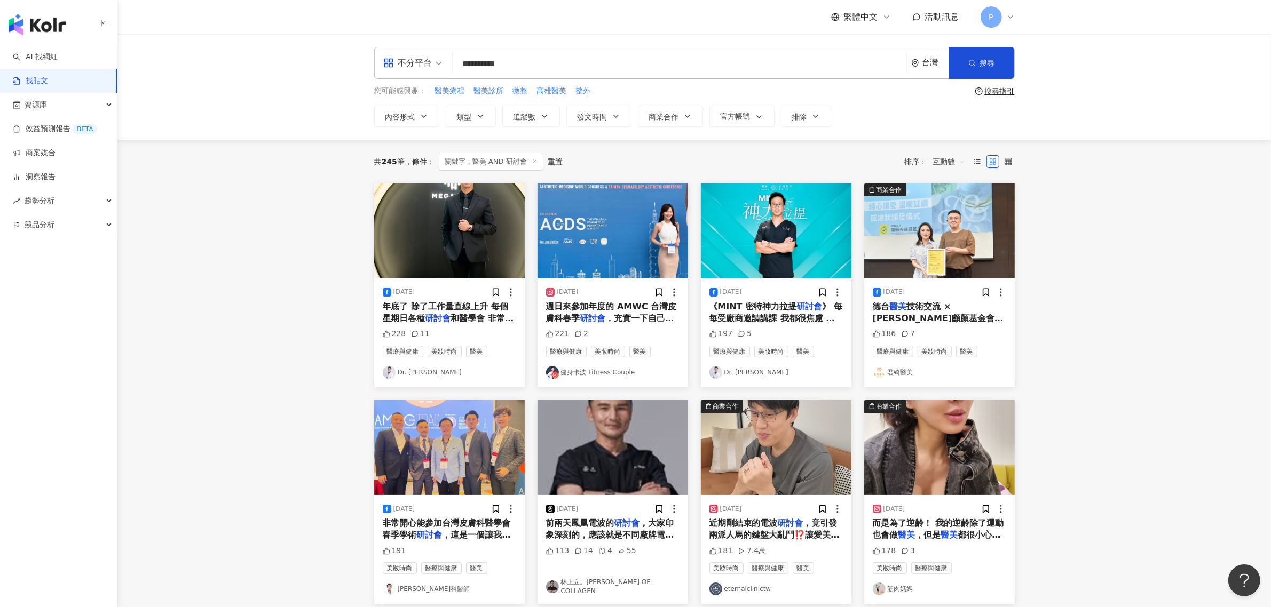
click at [459, 300] on div "[DATE] 年底了 除了工作量直線上升 每個星期日各種 研討會 和醫學會 非常不小心的情況下 [DATE]接了兩個演講 上午是廠商年度大會，要講埋線拉提 下…" at bounding box center [449, 333] width 150 height 109
click at [459, 316] on span "和醫學會 非常不小心的情況下 [DATE]接了兩個演講 上午是廠商年度大會，要講埋線拉提 下午是整形外科醫學會年會，要講" at bounding box center [448, 342] width 131 height 58
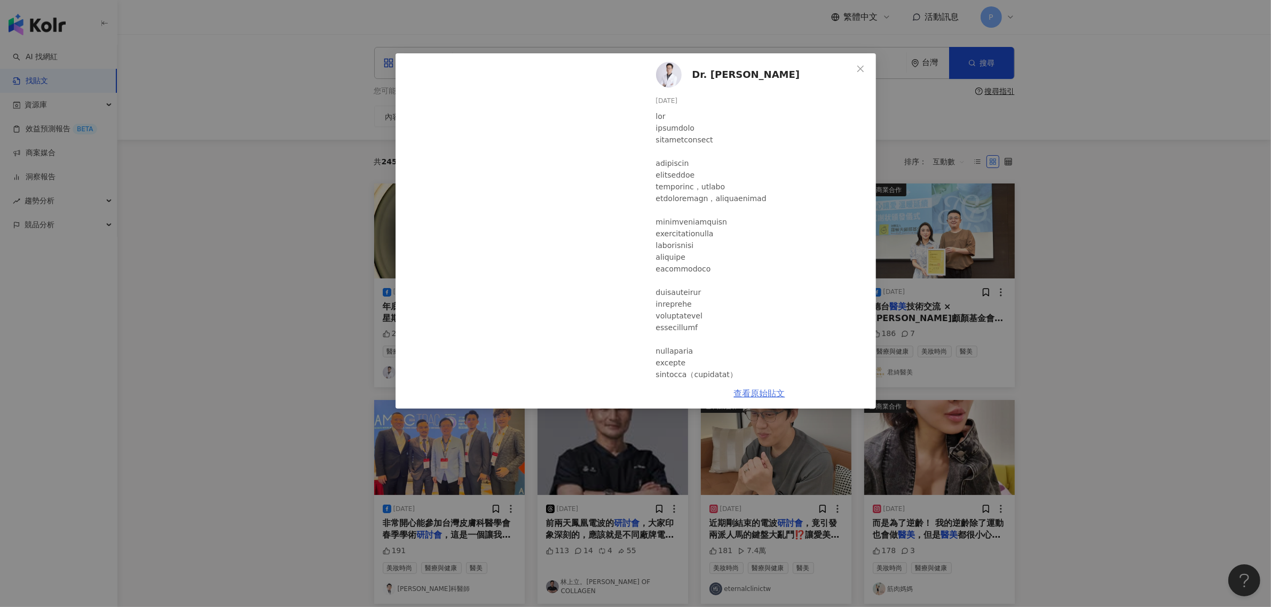
click at [739, 391] on link "查看原始貼文" at bounding box center [759, 394] width 51 height 10
click at [207, 198] on div "Dr. [PERSON_NAME]Tree [DATE] 228 11 查看原始貼文" at bounding box center [635, 303] width 1271 height 607
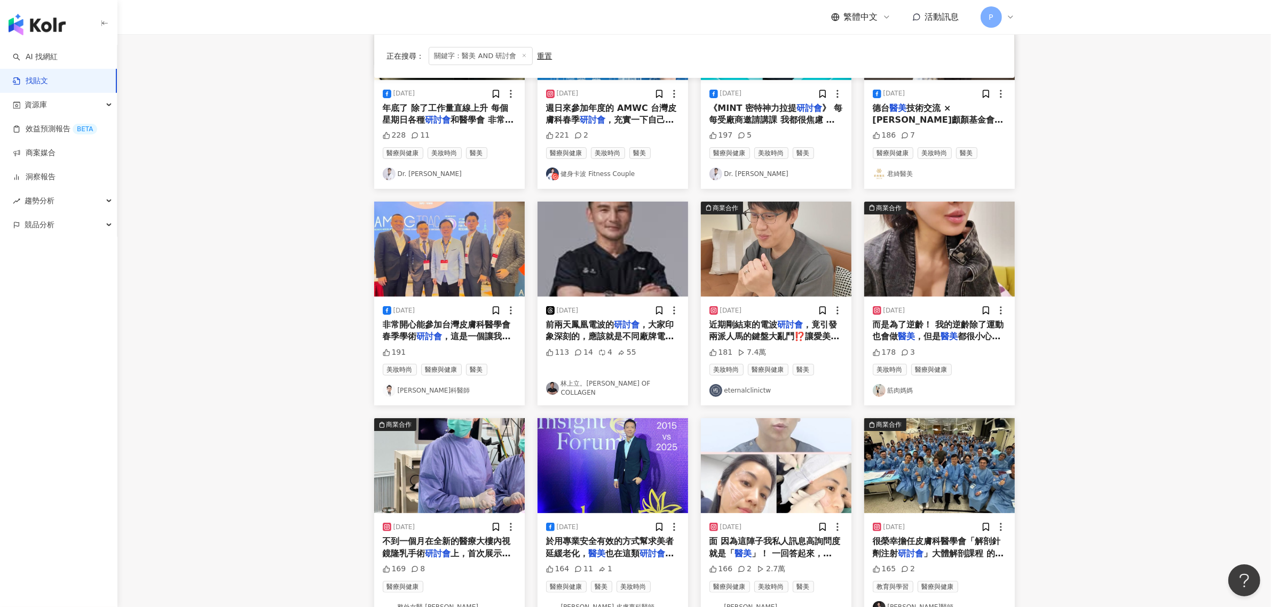
scroll to position [200, 0]
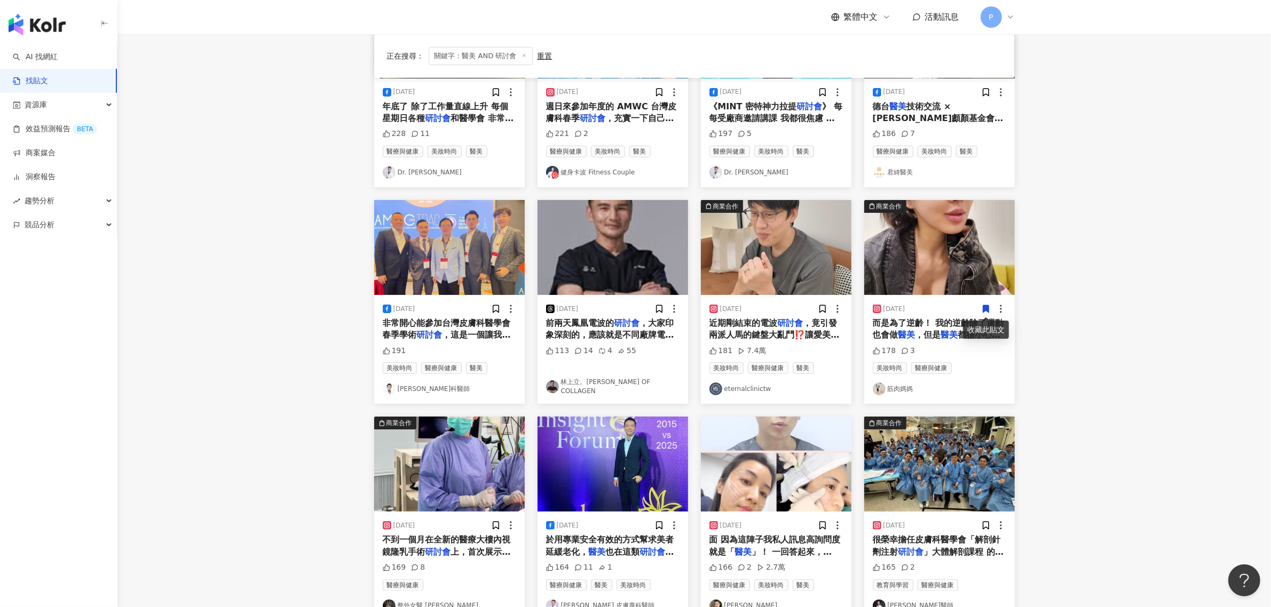
click at [738, 321] on span "近期剛結束的電波" at bounding box center [743, 323] width 68 height 10
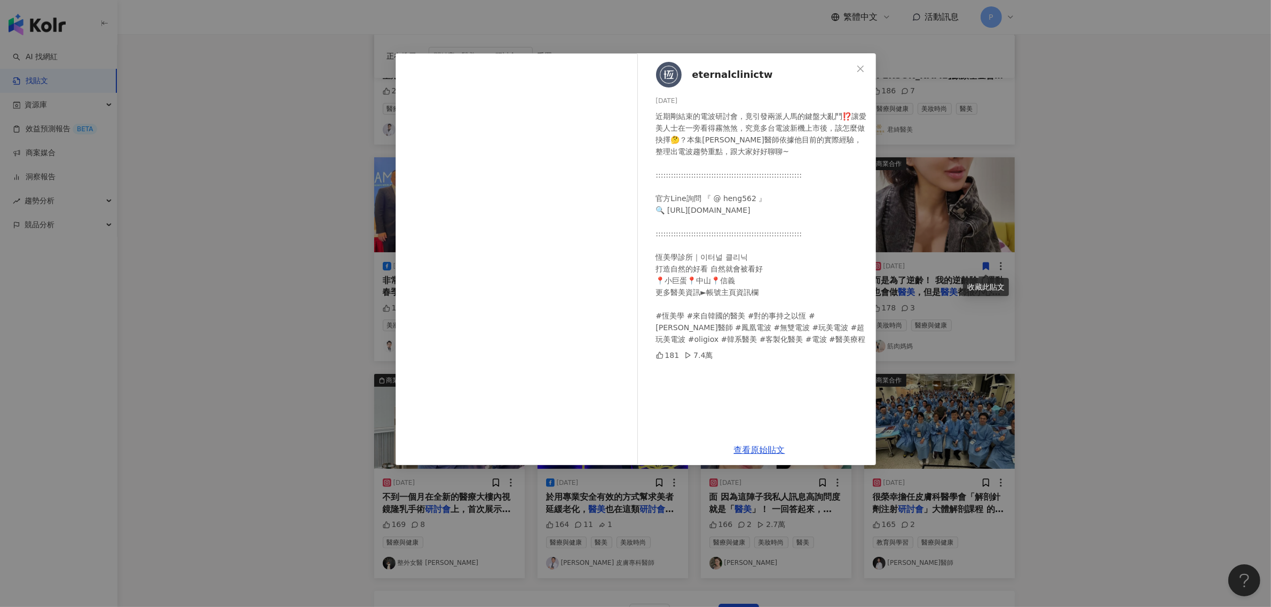
scroll to position [267, 0]
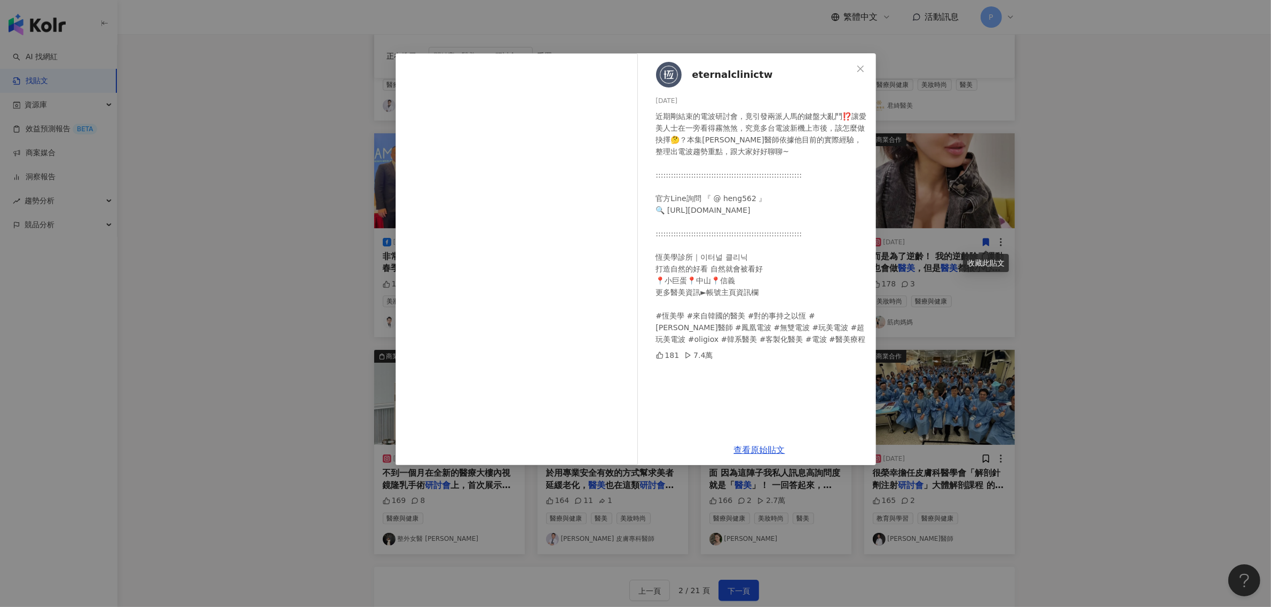
click at [989, 347] on div "eternalclinictw [DATE] 近期剛結束的電波研討會，竟引發兩派人馬的鍵盤大亂鬥⁉️讓愛美人士在一旁看得霧煞煞，究竟多台電波新機上市後，該怎麼…" at bounding box center [635, 303] width 1271 height 607
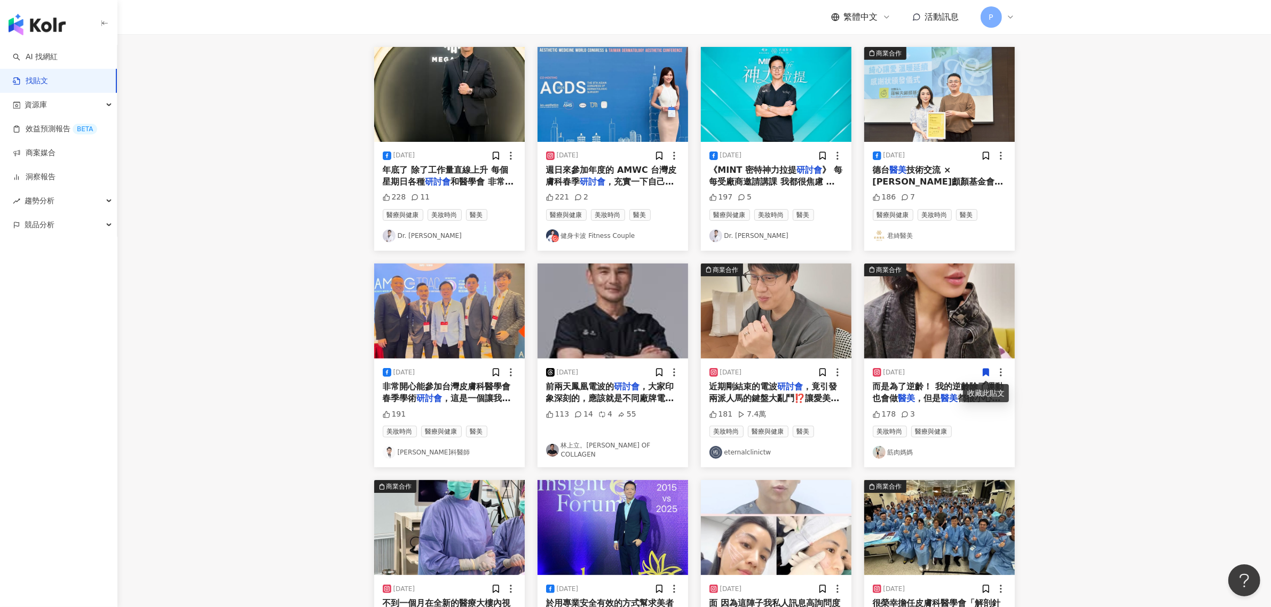
scroll to position [400, 0]
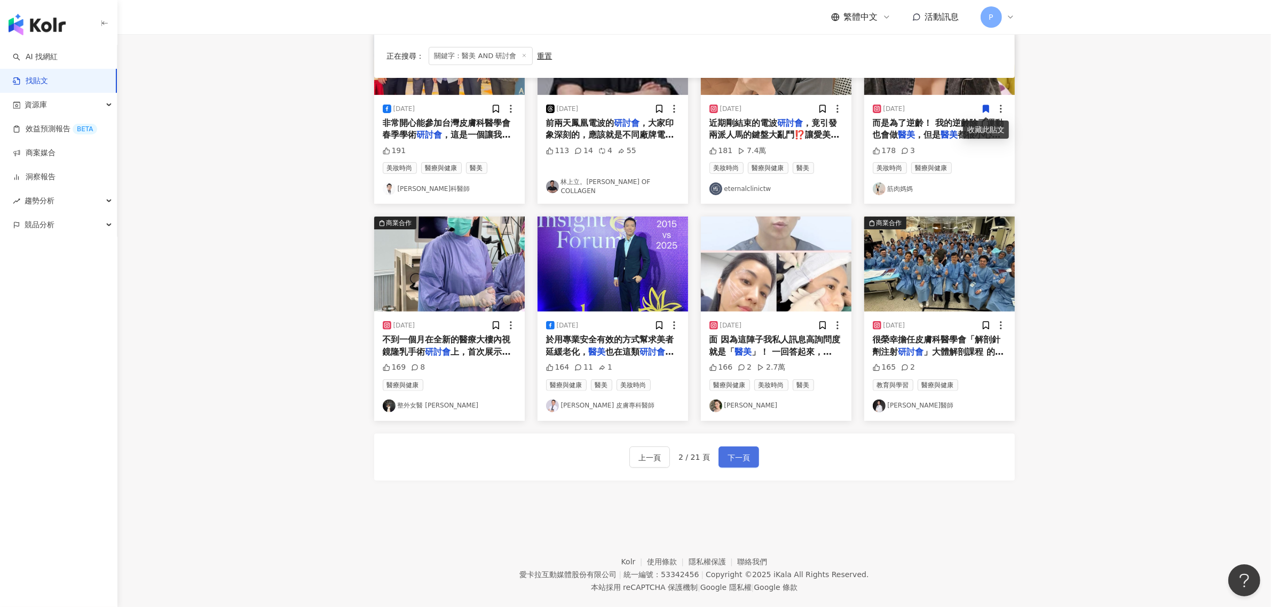
click at [736, 457] on span "下一頁" at bounding box center [738, 457] width 22 height 13
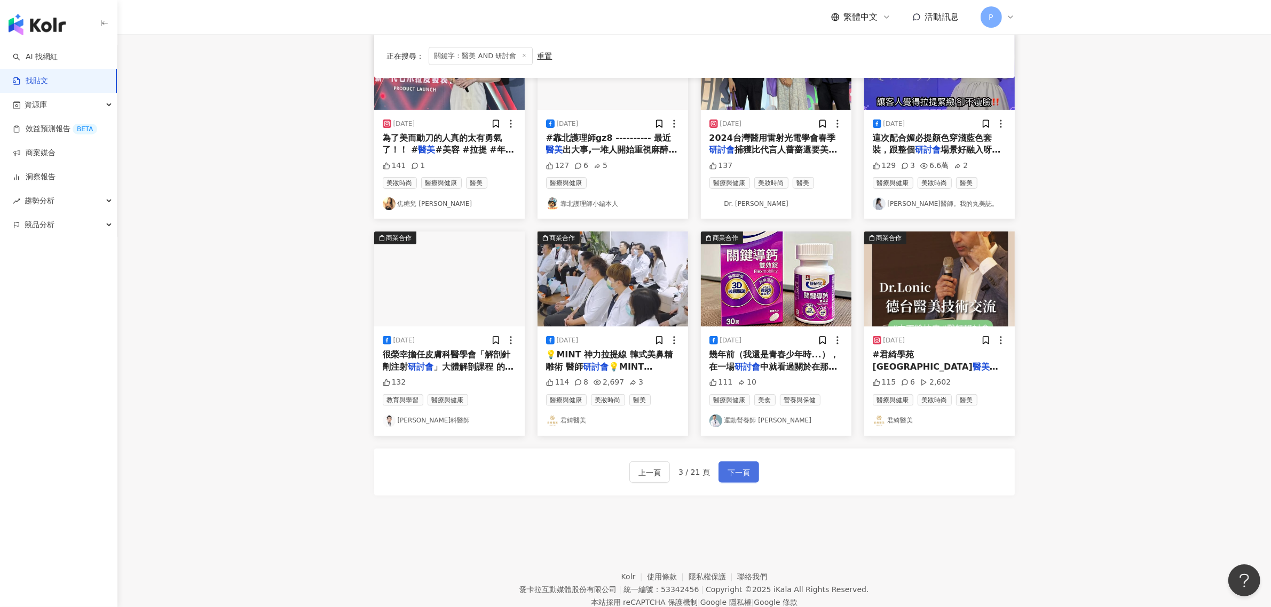
scroll to position [419, 0]
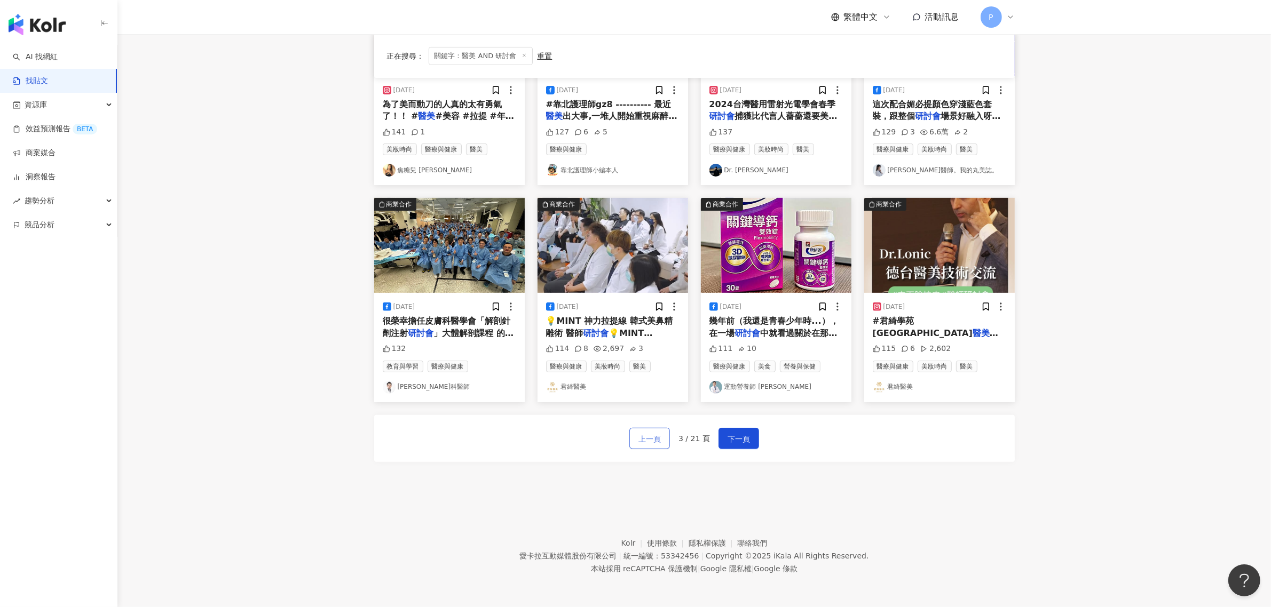
click at [645, 438] on span "上一頁" at bounding box center [649, 439] width 22 height 13
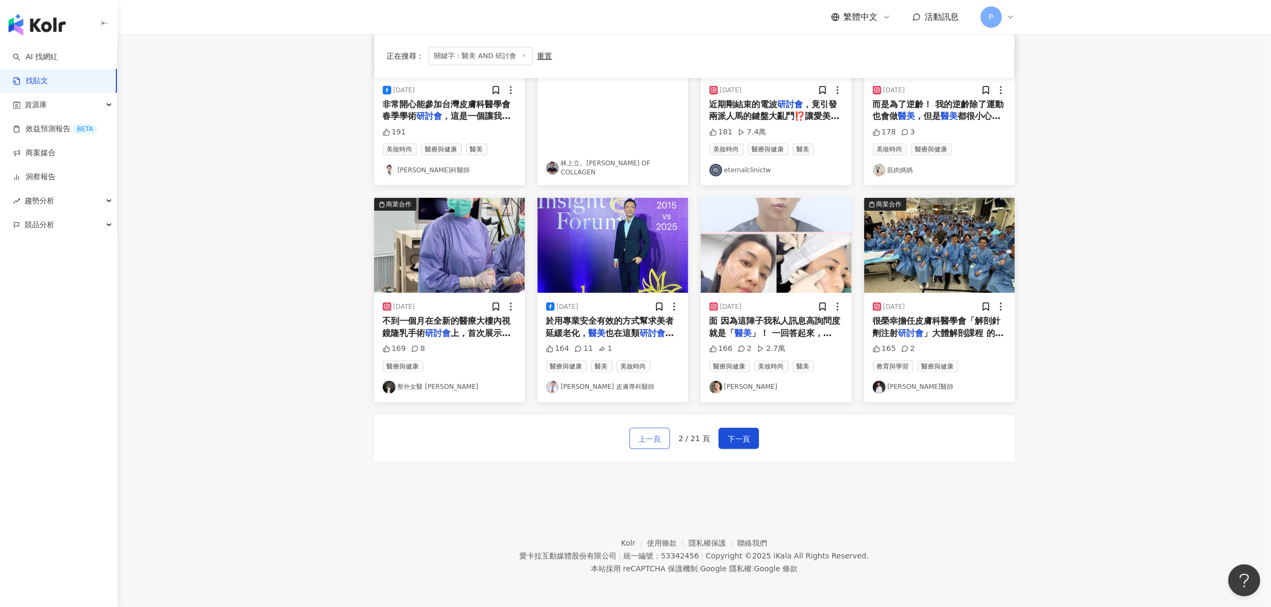
click at [655, 443] on span "上一頁" at bounding box center [649, 439] width 22 height 13
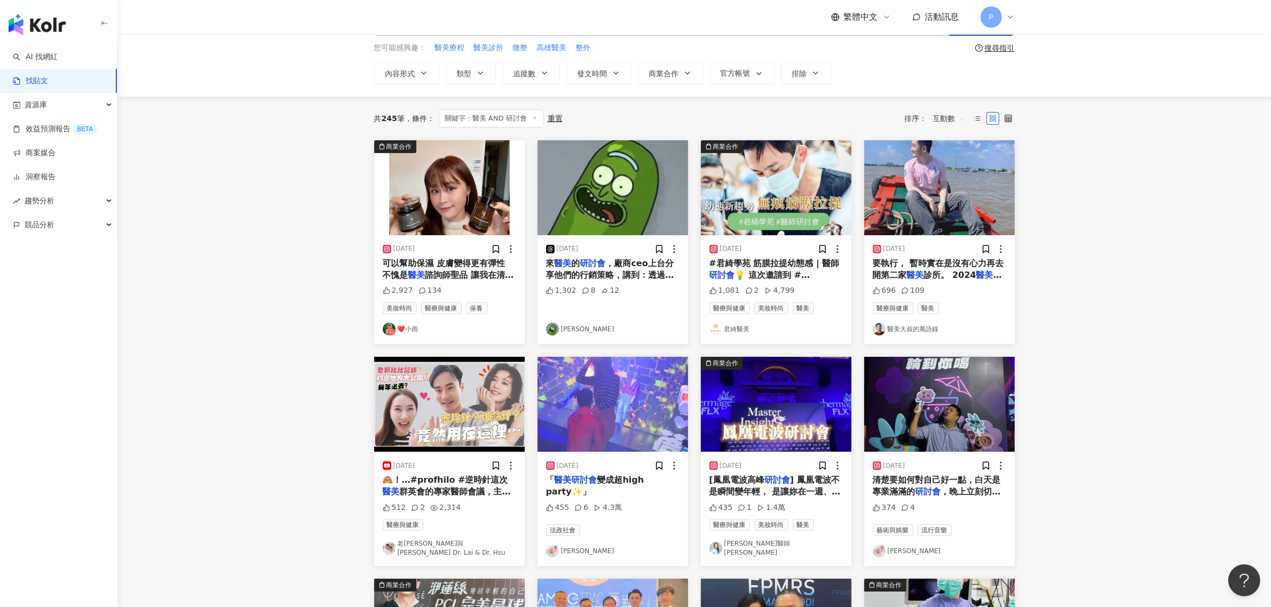
scroll to position [0, 0]
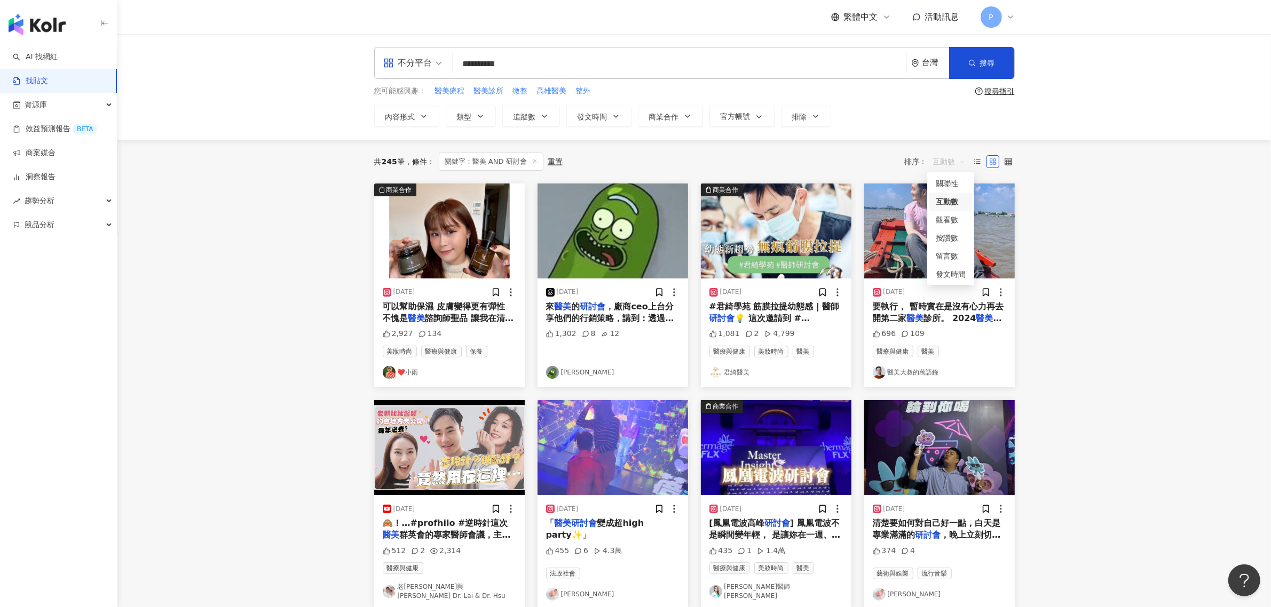
click at [946, 161] on span "互動數" at bounding box center [949, 161] width 32 height 17
click at [996, 225] on img "button" at bounding box center [939, 231] width 150 height 95
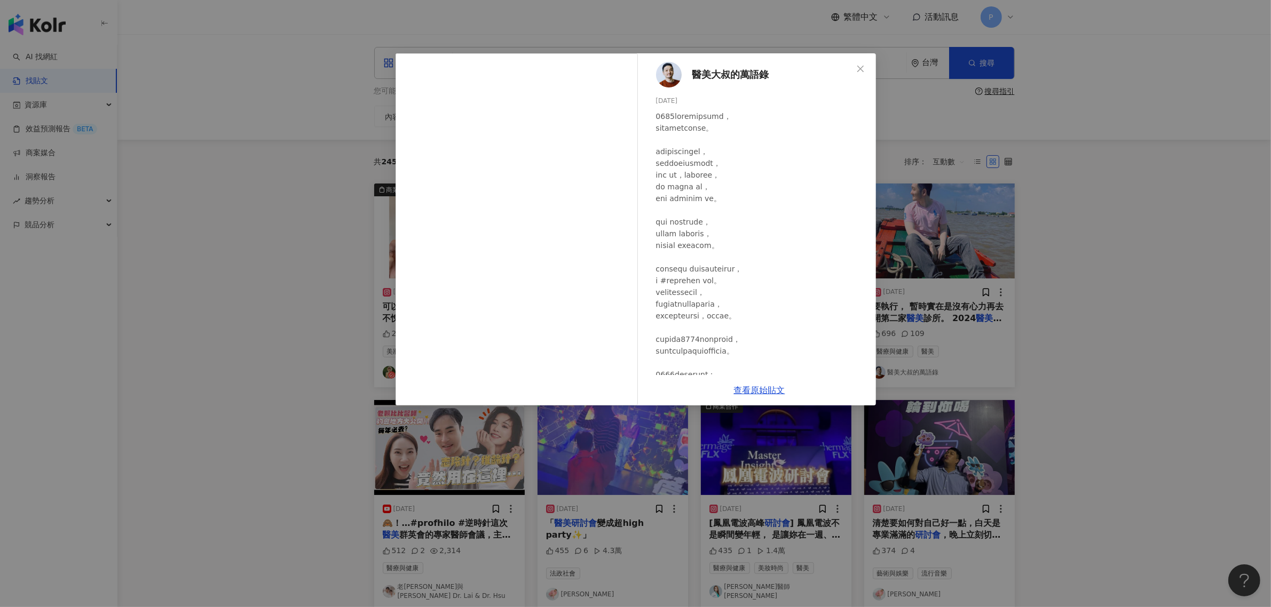
click at [1071, 240] on div "醫美大叔的萬語錄 [DATE] 696 109 查看原始貼文" at bounding box center [635, 303] width 1271 height 607
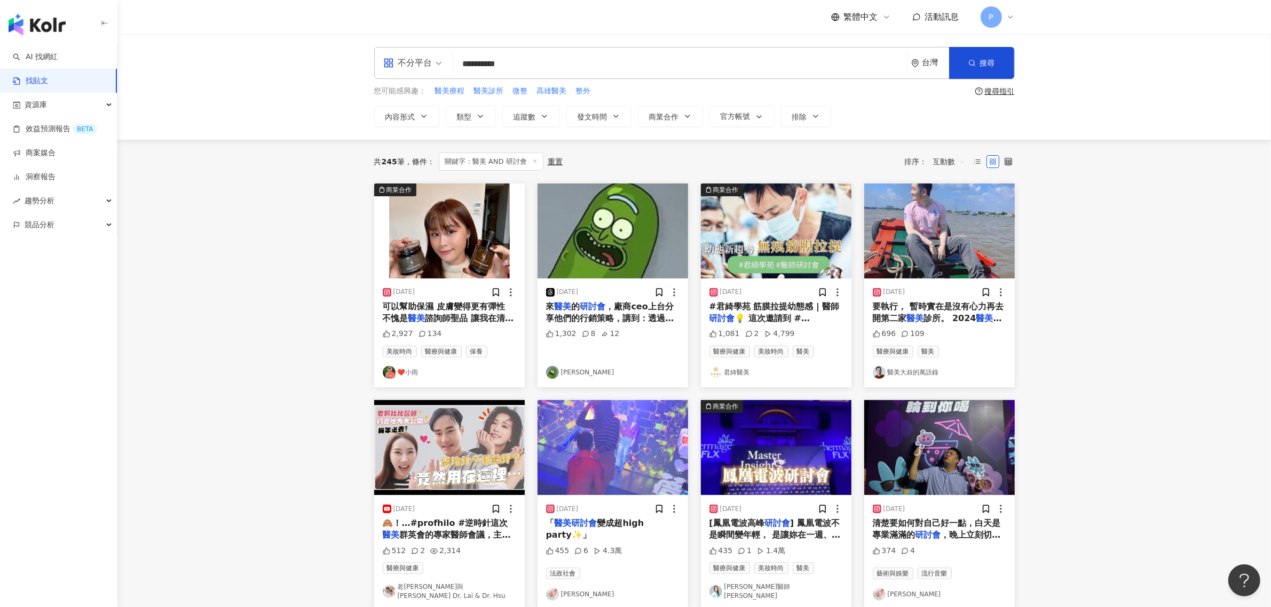
click at [817, 315] on span "💡 這次邀請到 #[PERSON_NAME]醫師 蒞臨與君[PERSON_NAME]的醫師團隊針對 #玻尿酸 的施打進行交流 玻尿酸除了我們所熟知的 #填補凹…" at bounding box center [775, 366] width 133 height 106
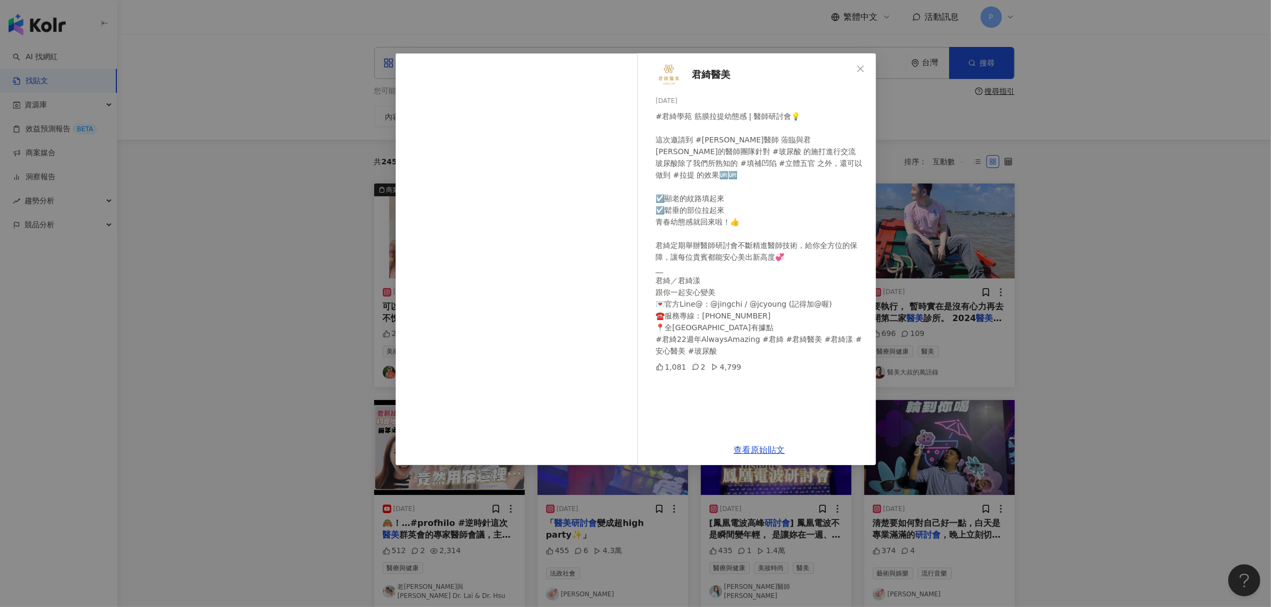
click at [1159, 283] on div "君綺醫美 [DATE] #君綺學苑 筋膜拉提幼態感 | 醫師研討會💡 這次邀請到 #[PERSON_NAME]醫師 蒞臨與君[PERSON_NAME]的醫師團…" at bounding box center [635, 303] width 1271 height 607
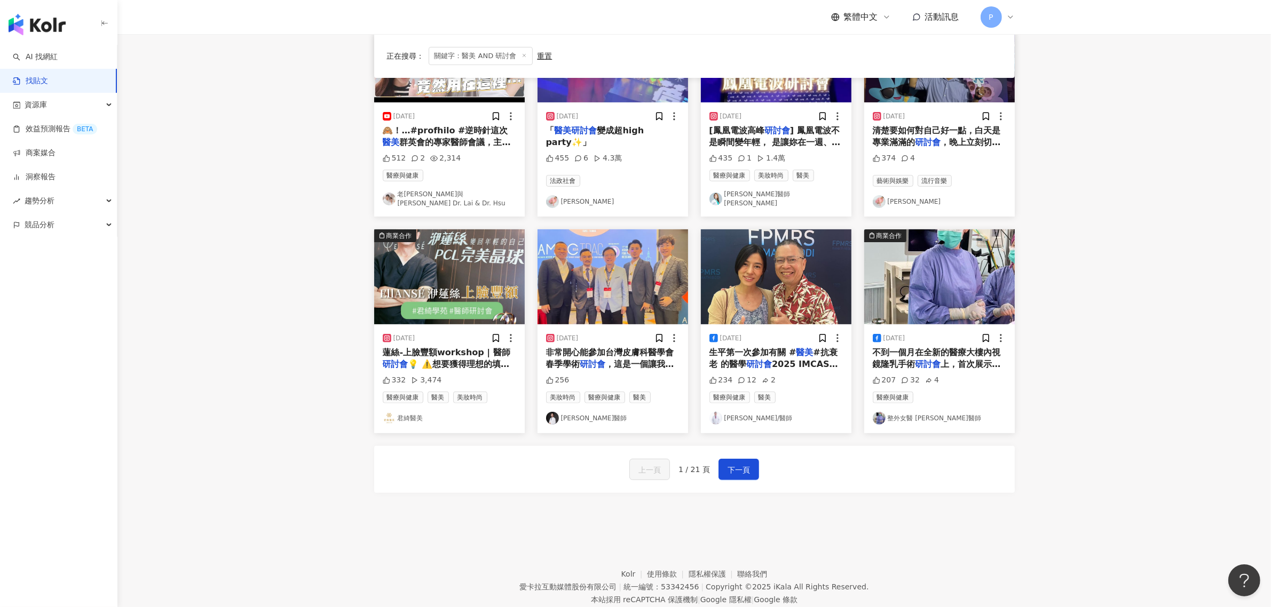
scroll to position [400, 0]
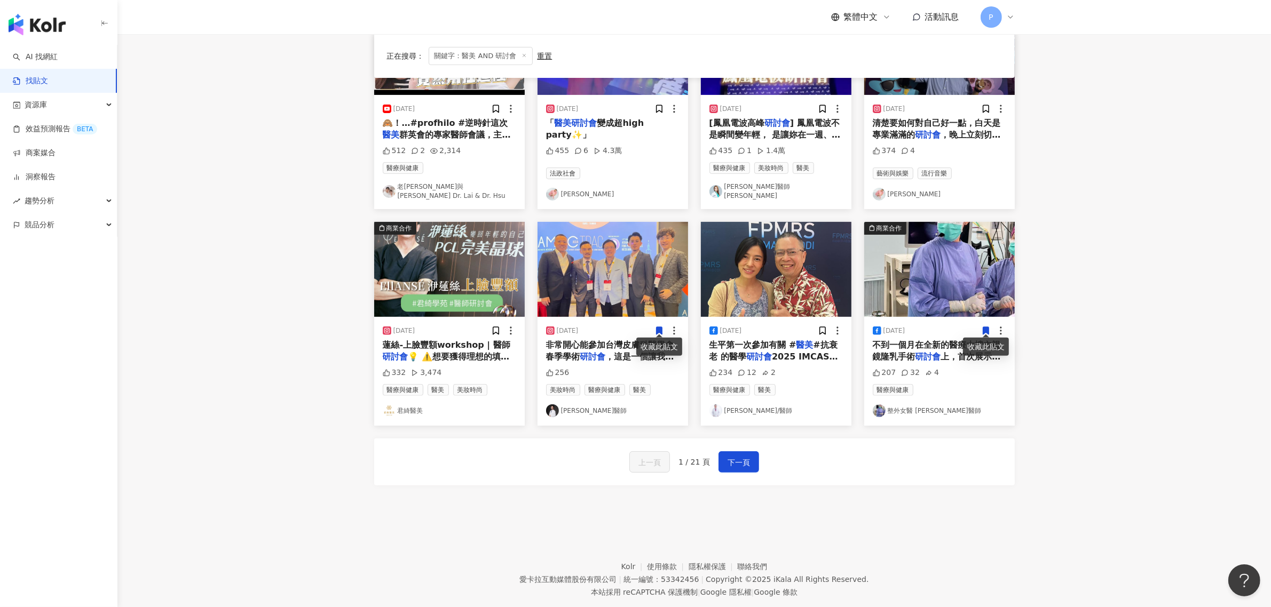
click at [451, 352] on span "💡 ⚠️想要獲得理想的填充效果" at bounding box center [446, 363] width 127 height 22
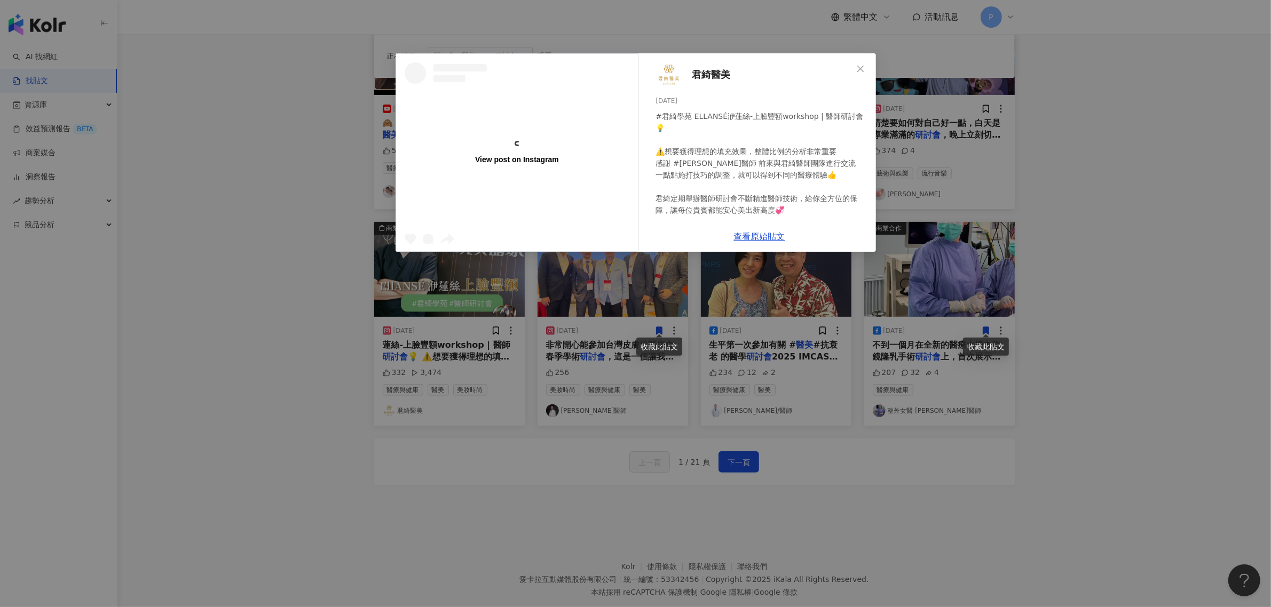
click at [244, 321] on div "View post on Instagram 君綺醫美 [DATE] #君綺學苑 ELLANSÉ洢[PERSON_NAME]-上臉豐額workshop | 醫…" at bounding box center [635, 303] width 1271 height 607
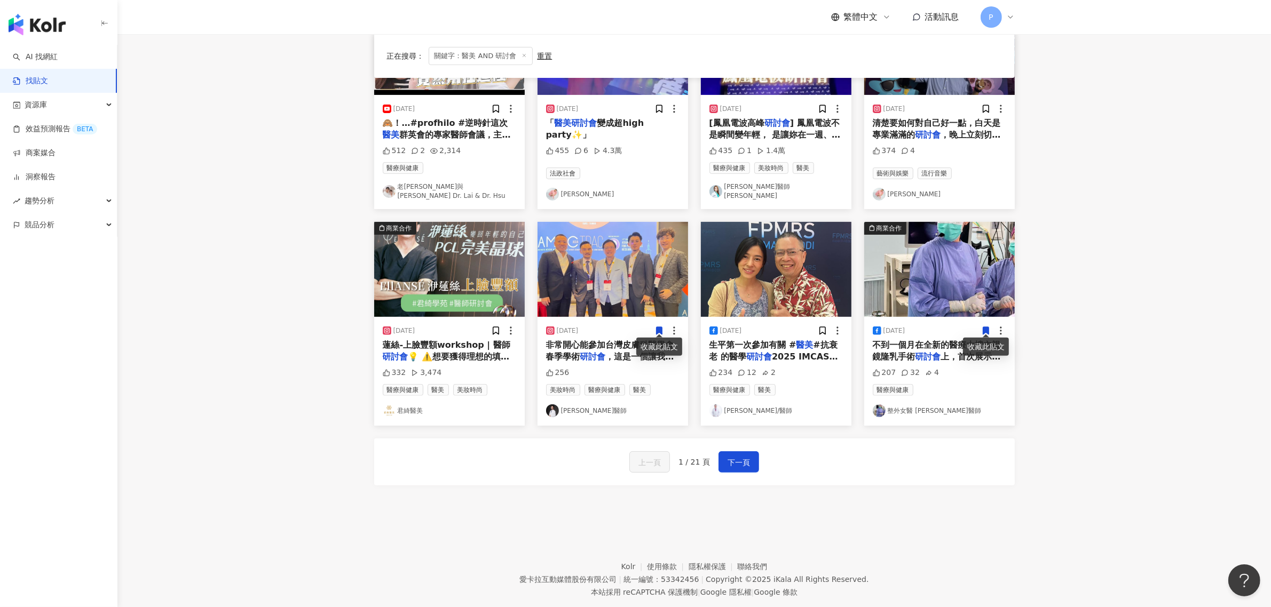
click at [759, 458] on div "上一頁 1 / 21 頁 下一頁" at bounding box center [694, 462] width 640 height 47
click at [661, 327] on icon at bounding box center [659, 330] width 6 height 7
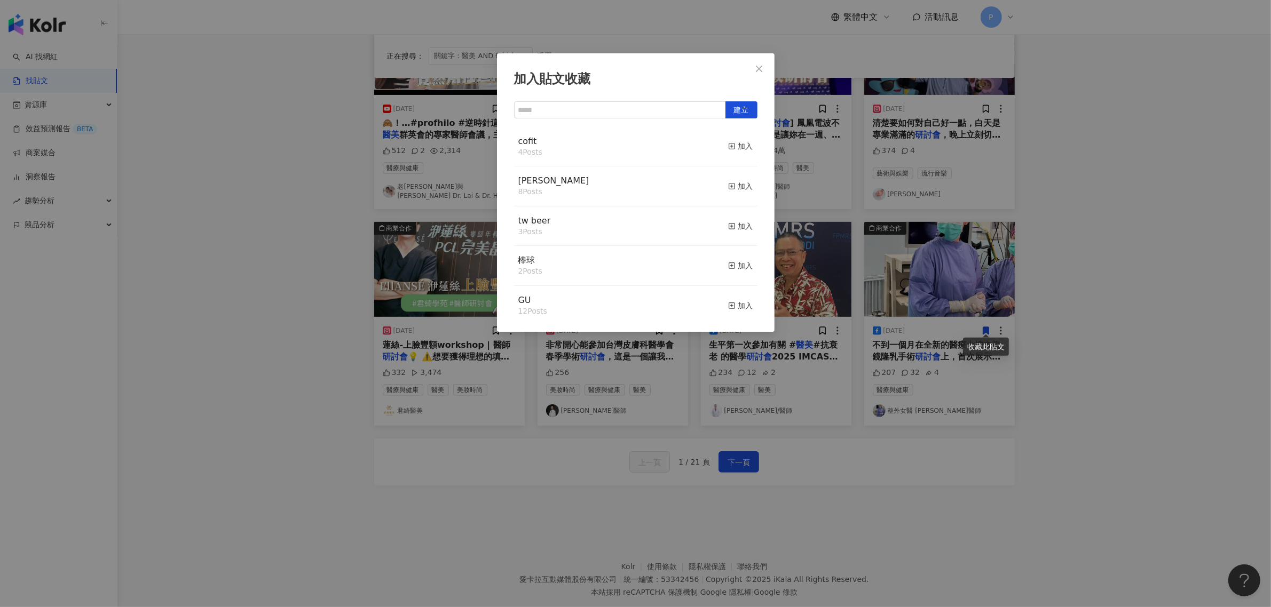
click at [871, 417] on div "加入貼文收藏 建立 cofit 4 Posts 加入 [PERSON_NAME] 8 Posts 加入 tw beer 3 Posts 加入 棒球 2 Pos…" at bounding box center [635, 303] width 1271 height 607
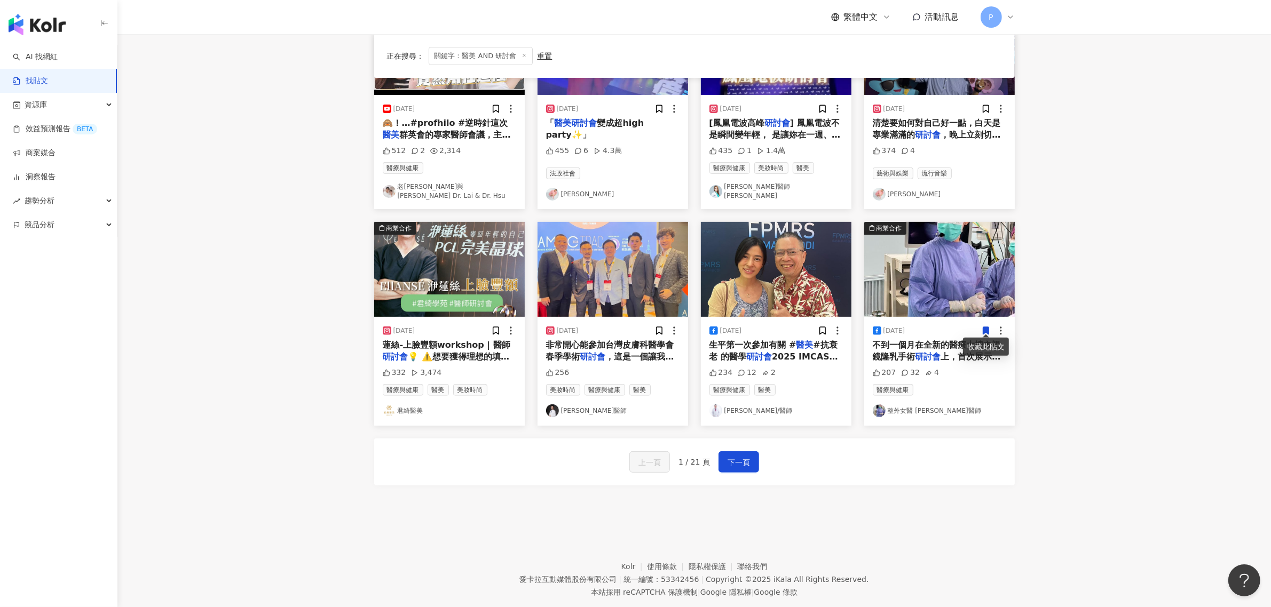
click at [983, 327] on icon at bounding box center [985, 330] width 6 height 7
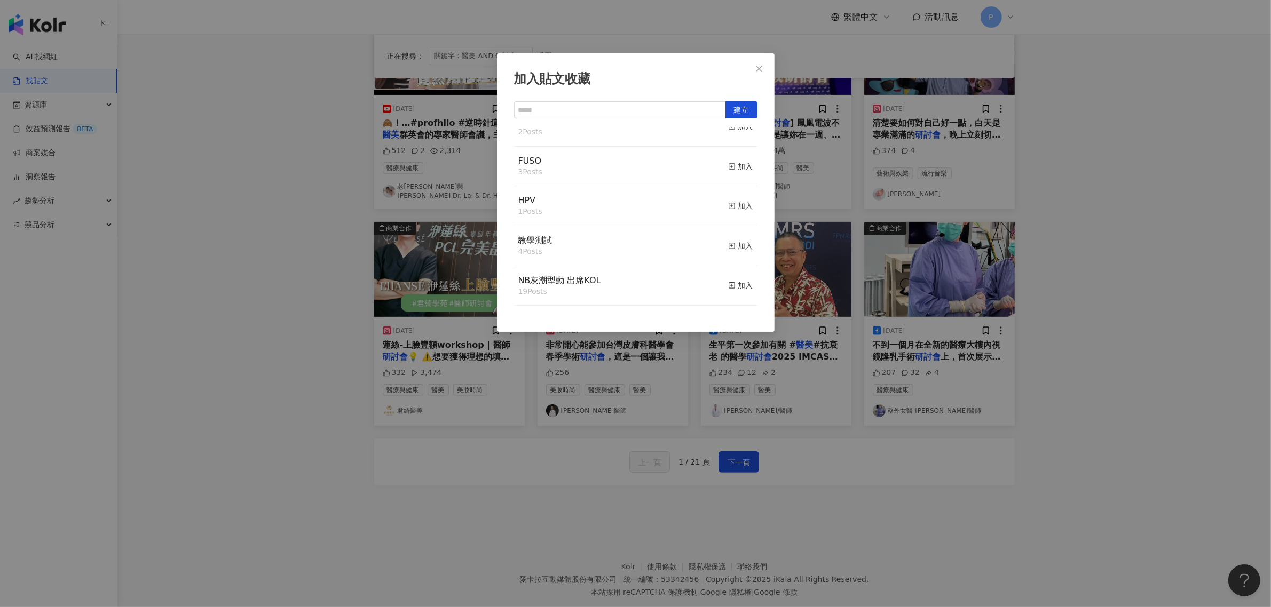
scroll to position [267, 0]
click at [1068, 413] on div "加入貼文收藏 建立 cofit 4 Posts 加入 [PERSON_NAME] 8 Posts 加入 tw beer 3 Posts 加入 棒球 2 Pos…" at bounding box center [635, 303] width 1271 height 607
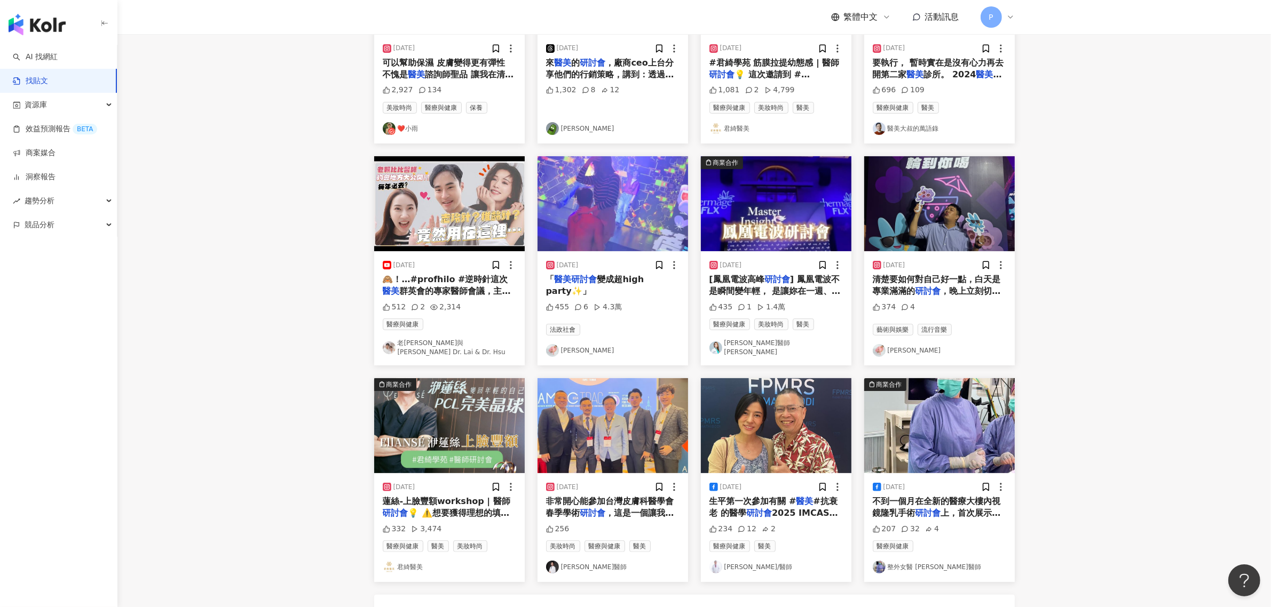
scroll to position [400, 0]
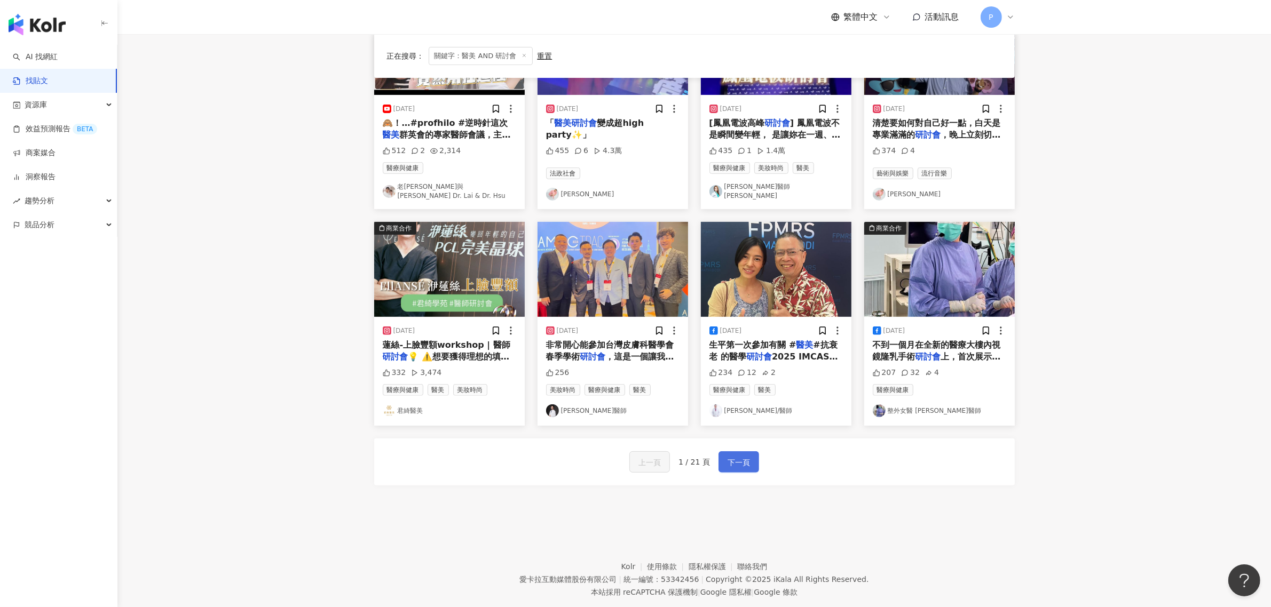
click at [736, 451] on button "下一頁" at bounding box center [738, 461] width 41 height 21
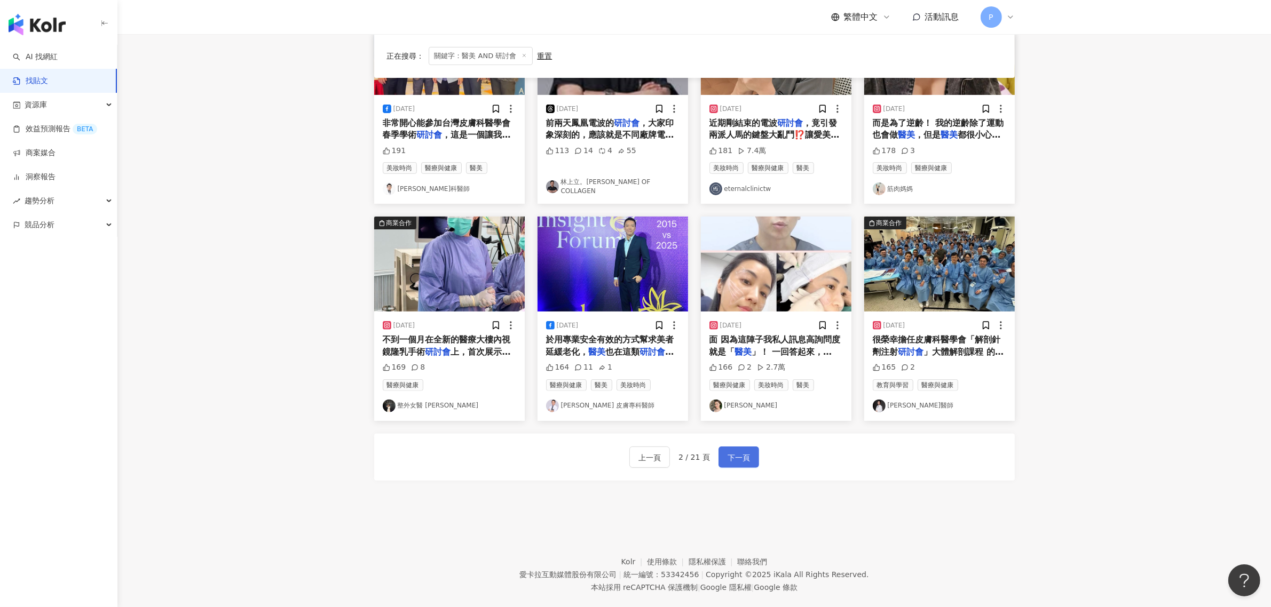
click at [751, 467] on button "下一頁" at bounding box center [738, 457] width 41 height 21
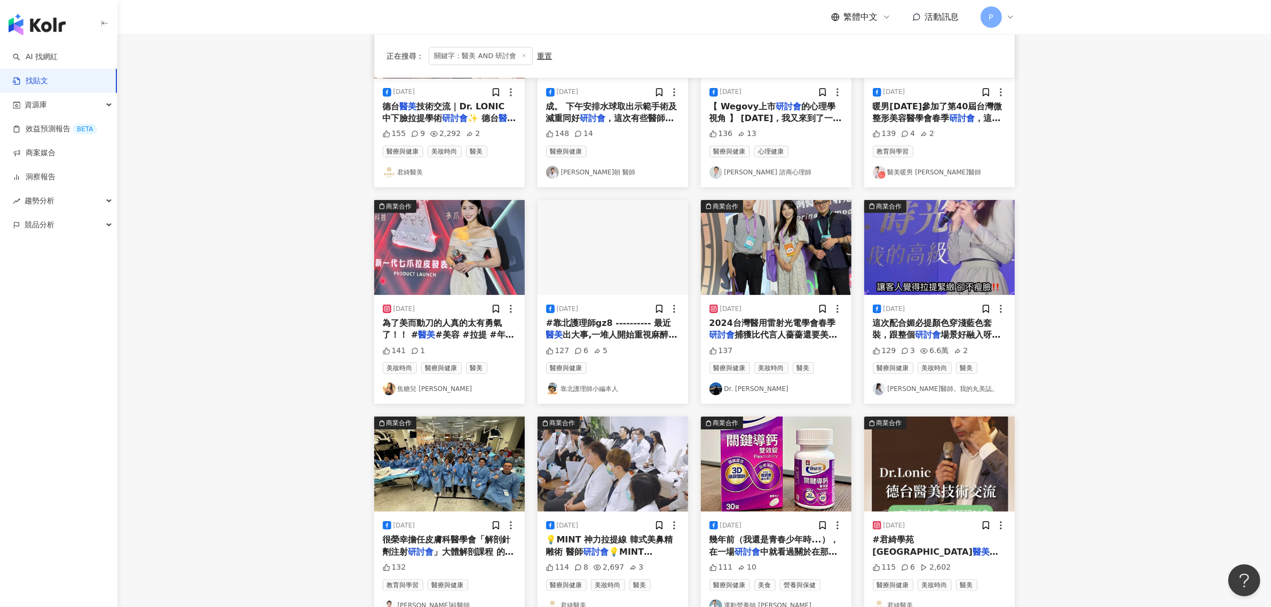
scroll to position [0, 0]
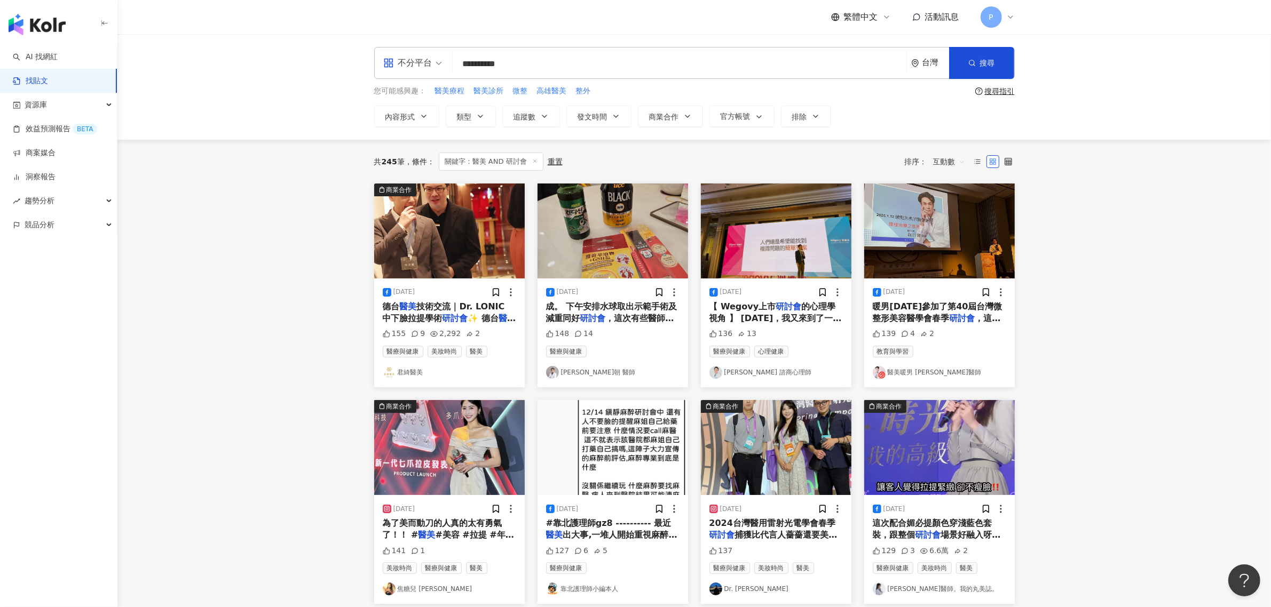
click at [443, 310] on span "技術交流｜Dr. LONIC 中下臉拉提學術" at bounding box center [444, 313] width 122 height 22
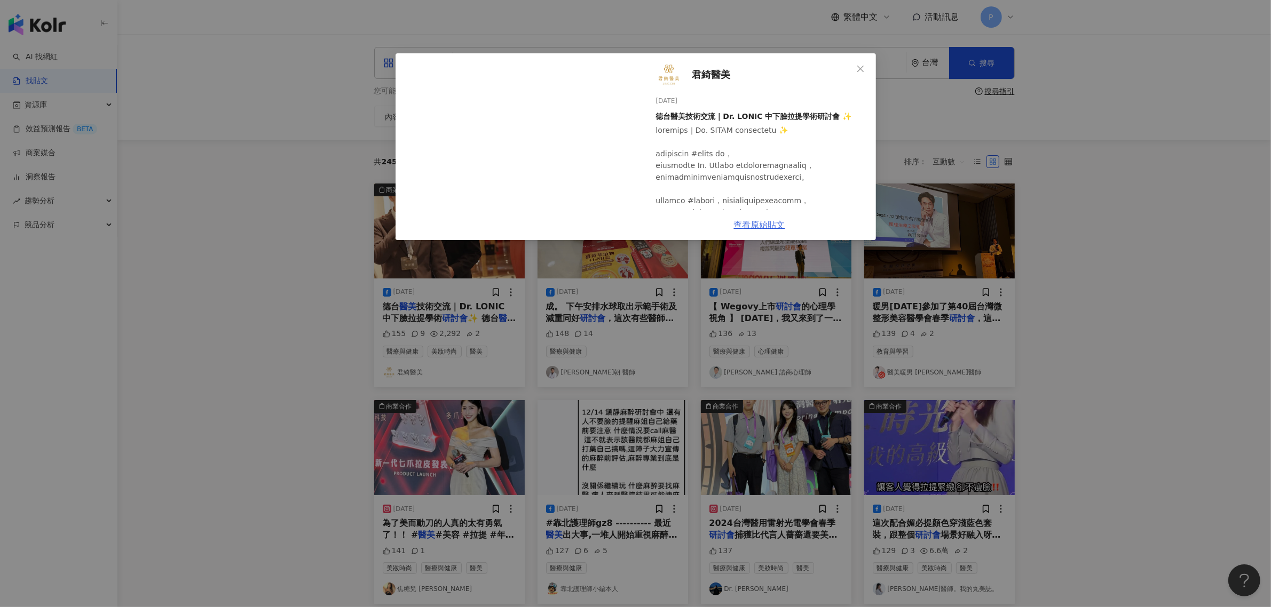
click at [770, 228] on link "查看原始貼文" at bounding box center [759, 225] width 51 height 10
click at [1112, 249] on div "君綺醫美 [DATE] 德台醫美技術交流｜Dr. LONIC 中下臉拉提學術研討會 ✨ 155 9 2,292 2 查看原始貼文" at bounding box center [635, 303] width 1271 height 607
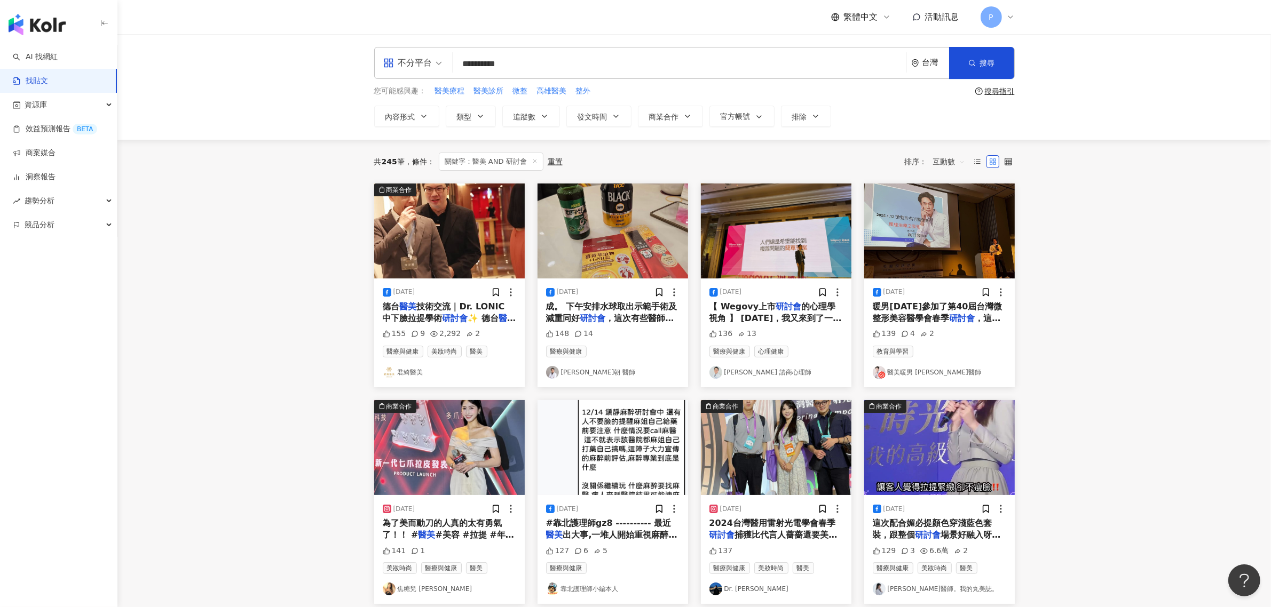
click at [805, 315] on span "的心理學視角 】 [DATE]，我又來到了一個不太會出現心理師的場合。 受Novo Nordisk（諾和諾德）邀請，我擔任Wegovy（台灣譯名：週纖達）上市" at bounding box center [775, 337] width 132 height 70
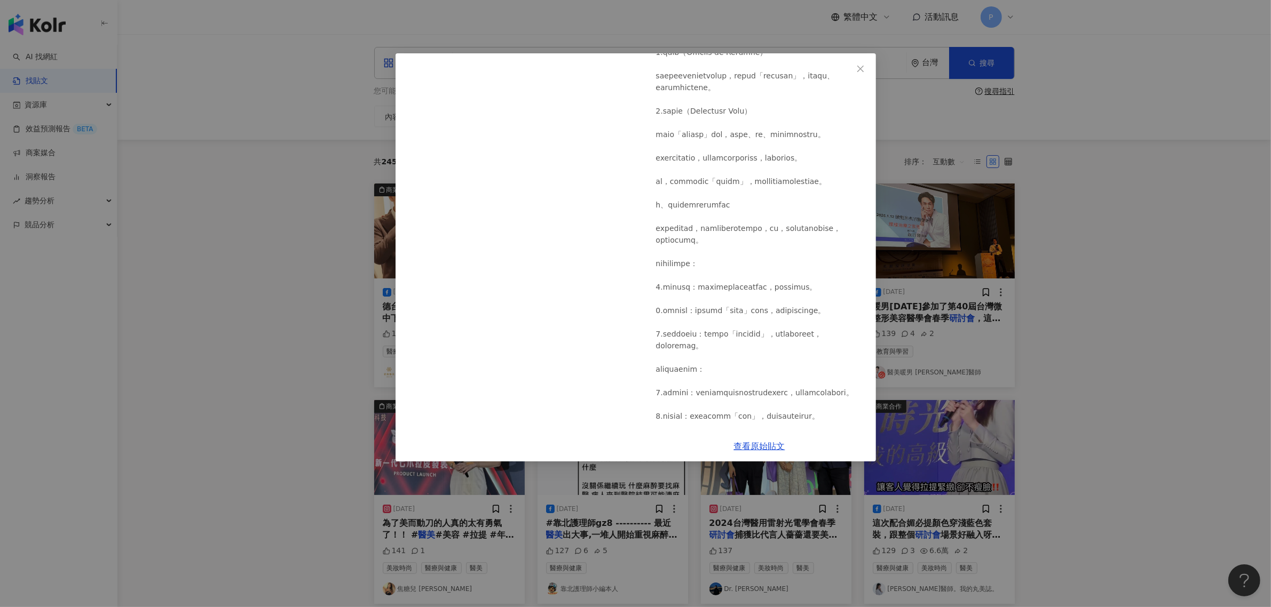
scroll to position [934, 0]
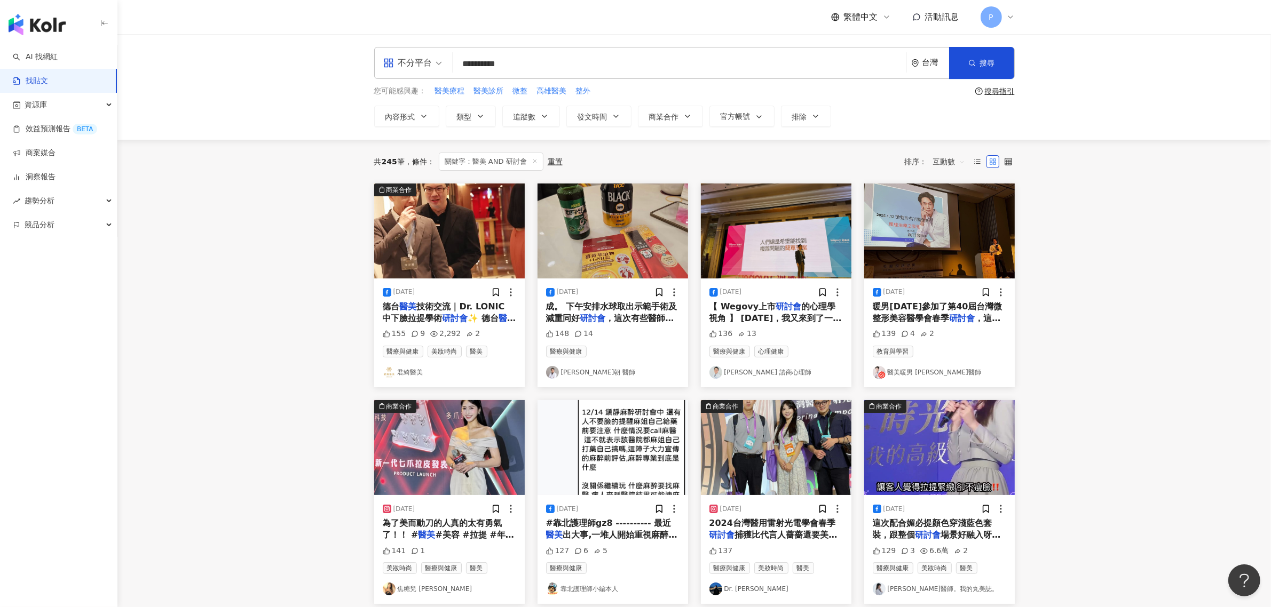
click at [588, 59] on input "**********" at bounding box center [679, 63] width 445 height 23
drag, startPoint x: 479, startPoint y: 65, endPoint x: 505, endPoint y: 108, distance: 50.5
click at [481, 66] on input "**********" at bounding box center [679, 63] width 445 height 23
click at [1001, 92] on div "搜尋指引" at bounding box center [1000, 91] width 30 height 9
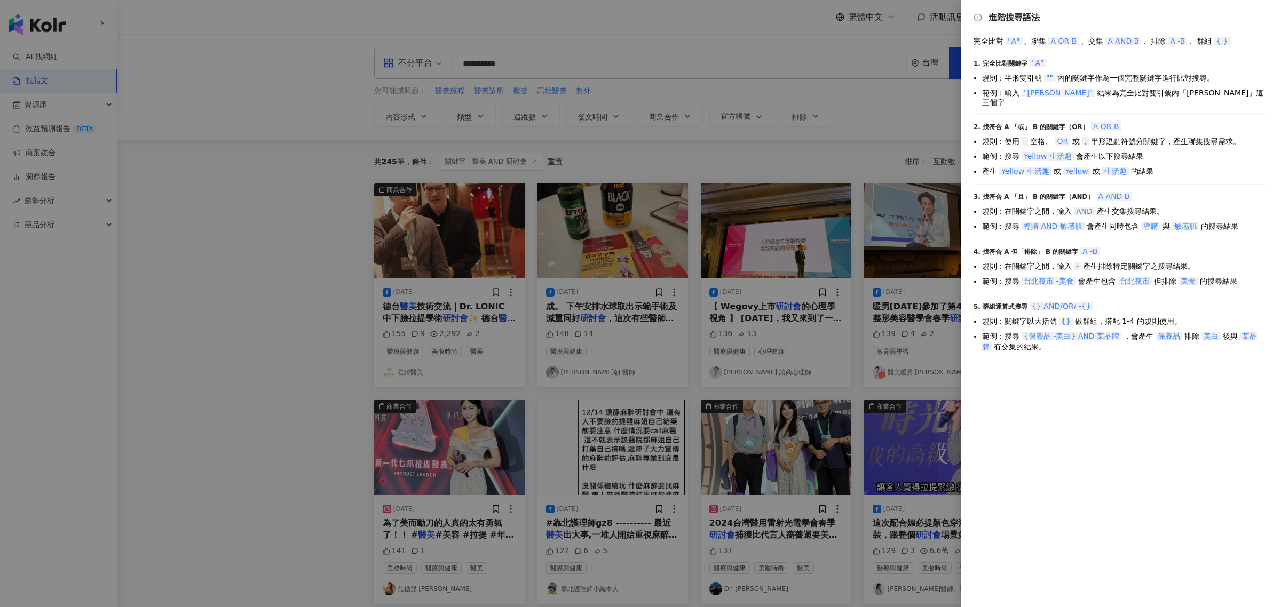
drag, startPoint x: 288, startPoint y: 156, endPoint x: 346, endPoint y: 102, distance: 78.9
click at [289, 154] on div at bounding box center [640, 303] width 1281 height 607
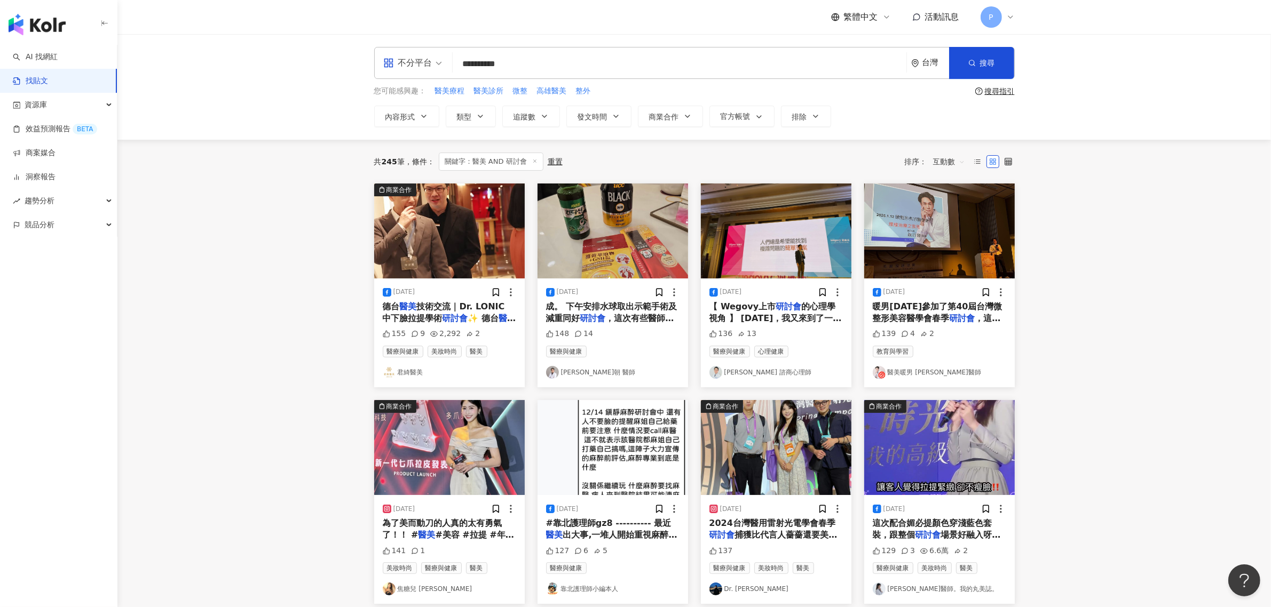
drag, startPoint x: 470, startPoint y: 64, endPoint x: 463, endPoint y: 83, distance: 20.4
click at [469, 64] on input "**********" at bounding box center [679, 63] width 445 height 23
type input "**********"
click at [984, 67] on span "搜尋" at bounding box center [987, 63] width 15 height 9
